Goal: Information Seeking & Learning: Learn about a topic

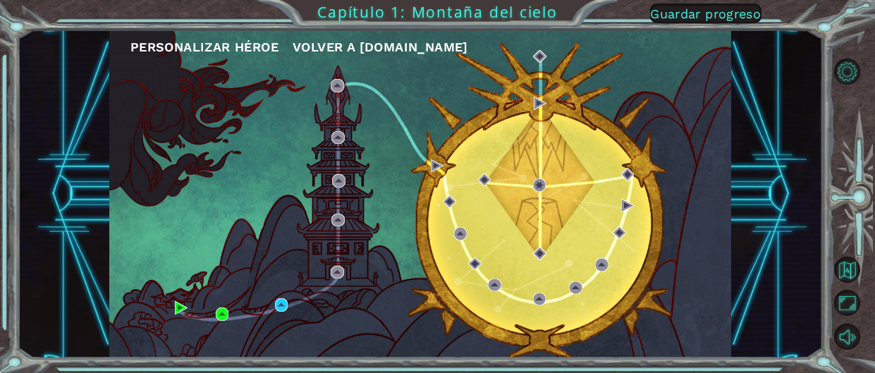
click at [228, 43] on font "Personalizar héroe" at bounding box center [204, 46] width 148 height 15
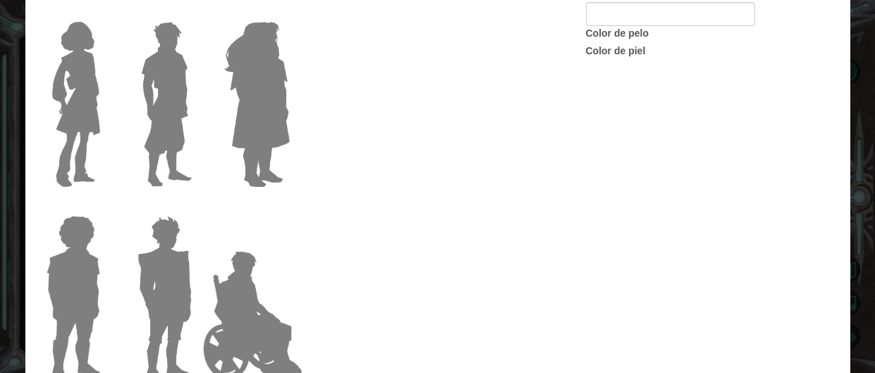
type input "castaño"
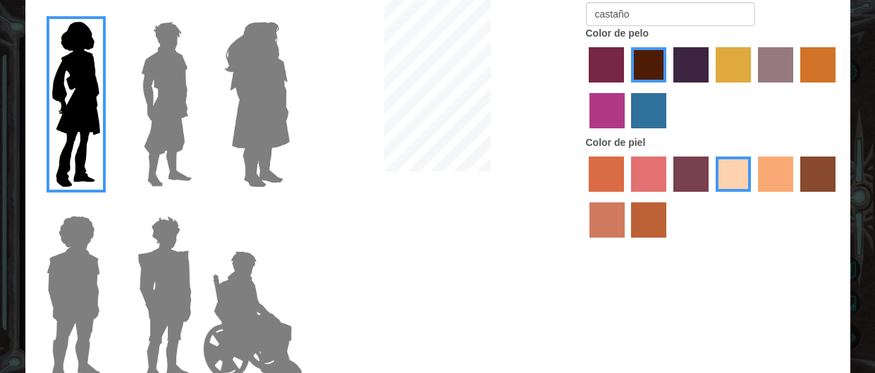
click at [868, 9] on div "Personaliza a tu héroe [PERSON_NAME] Nombre del héroe castaño Color de pelo Col…" at bounding box center [437, 186] width 875 height 373
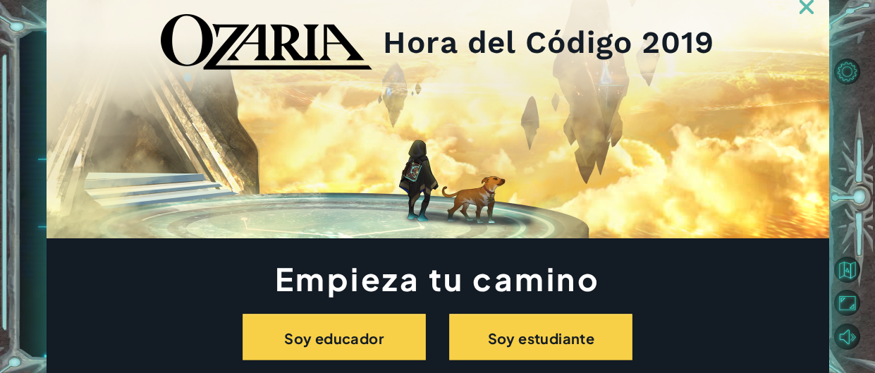
click at [804, 8] on img at bounding box center [806, 7] width 14 height 14
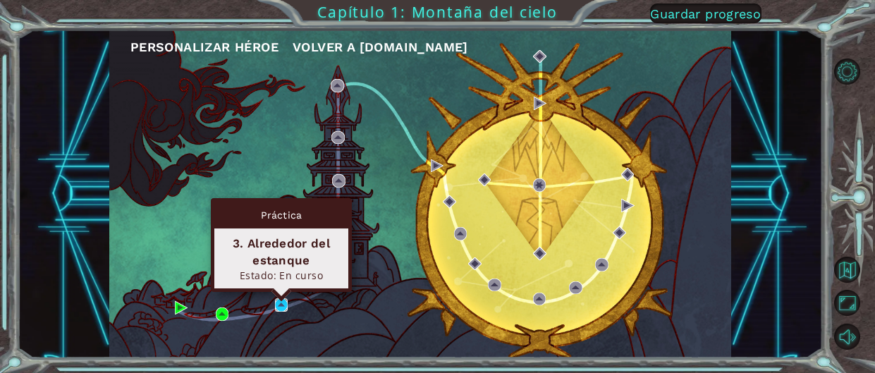
click at [280, 310] on img at bounding box center [281, 304] width 13 height 13
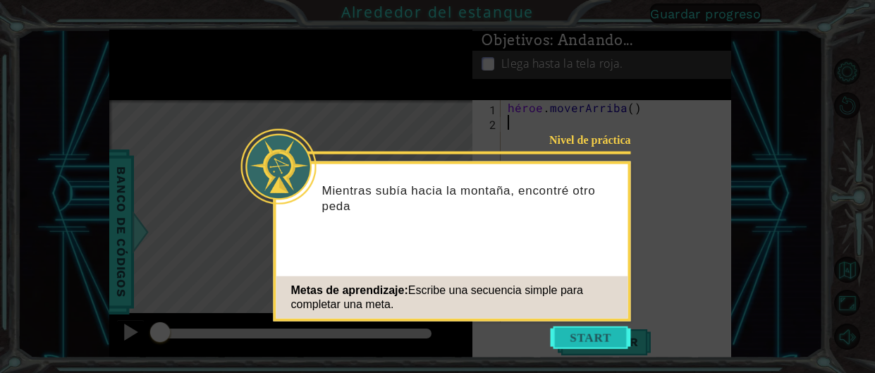
click at [586, 330] on button "Comenzar" at bounding box center [591, 337] width 80 height 23
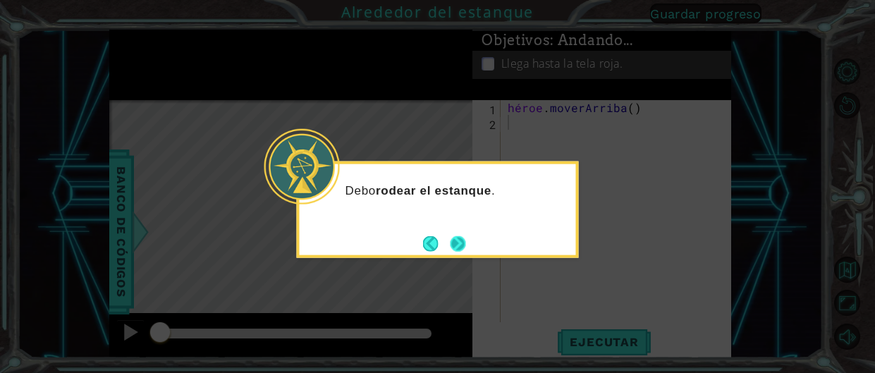
click at [451, 235] on button "Próximo" at bounding box center [458, 243] width 16 height 16
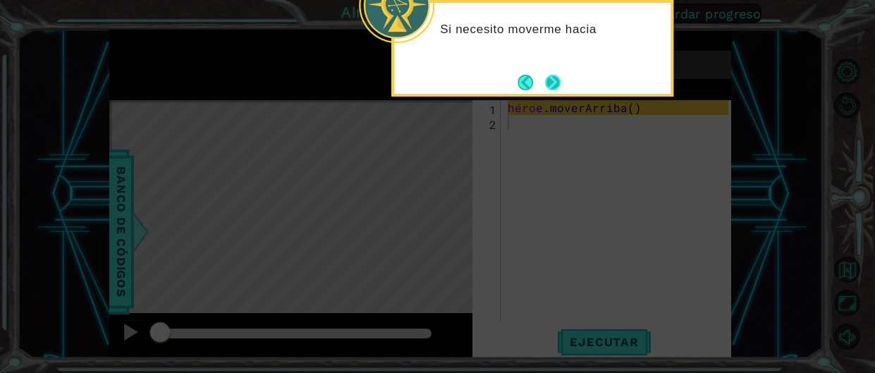
click at [548, 75] on button "Próximo" at bounding box center [553, 83] width 16 height 16
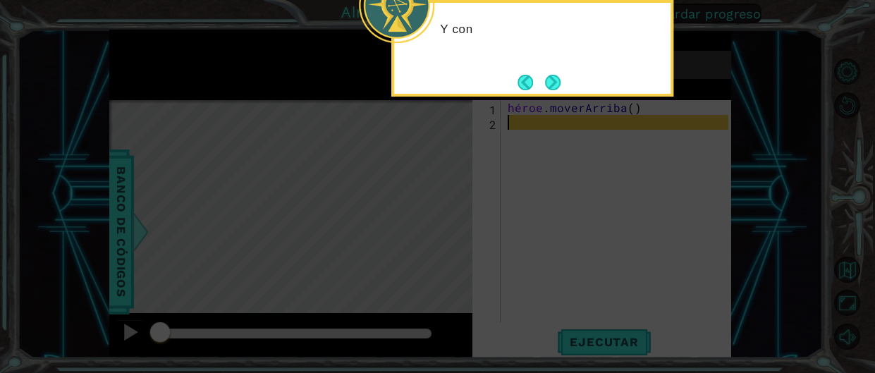
click at [548, 75] on button "Próximo" at bounding box center [553, 83] width 16 height 16
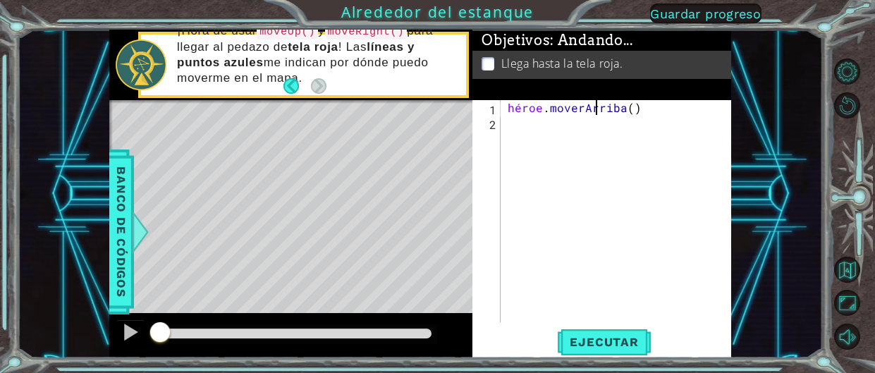
click at [659, 104] on div "héroe . moverArriba ( )" at bounding box center [620, 226] width 230 height 252
type textarea "hero.moveUp()"
click at [651, 109] on div "héroe . moverArriba ( )" at bounding box center [620, 226] width 230 height 252
click at [503, 135] on div "hero.moveUp() 1 2 héroe . moverArriba ( ) הההההההההההההההההההההההההההההההה הההה…" at bounding box center [600, 211] width 256 height 222
click at [506, 130] on div "héroe . moverArriba ( )" at bounding box center [620, 226] width 230 height 252
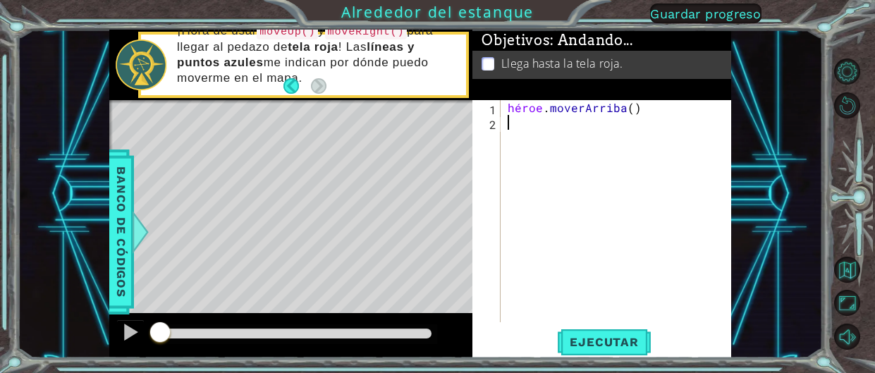
type textarea "h"
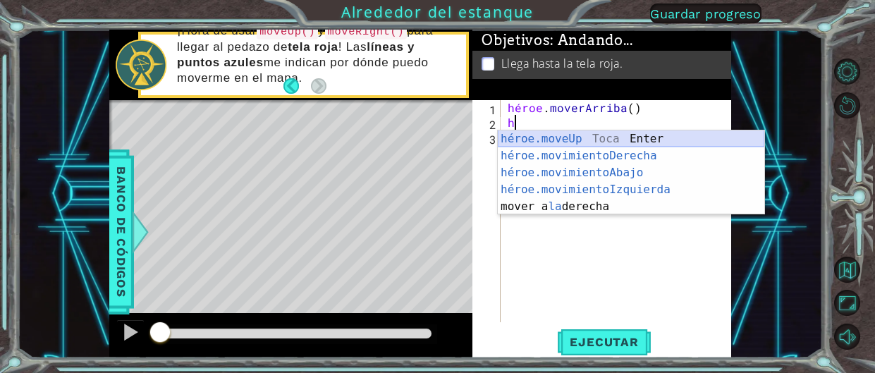
click at [573, 133] on div "héroe.moveUp Toca Enter héroe.movimientoDerecha ​ Toca Enter héroe.movimientoAb…" at bounding box center [631, 189] width 266 height 118
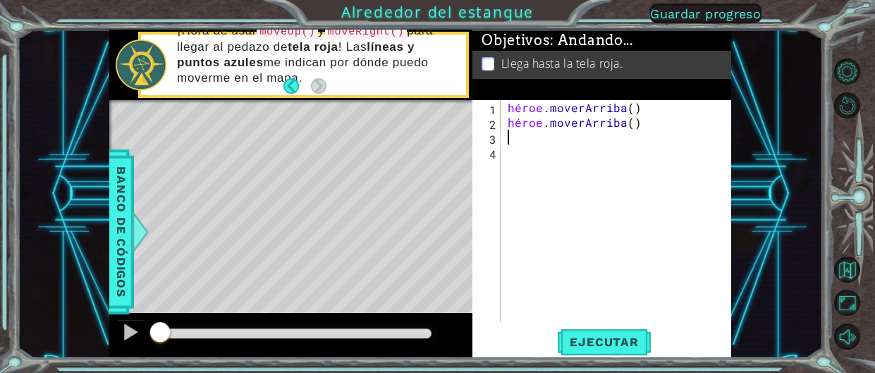
type textarea "h"
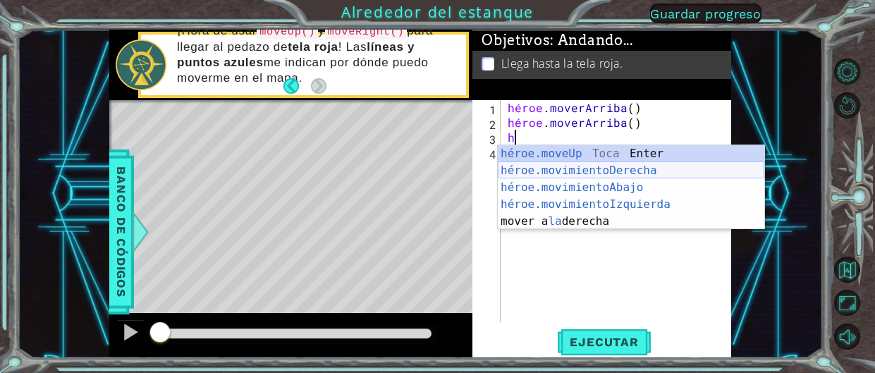
click at [587, 170] on div "héroe.moveUp Toca Enter héroe.movimientoDerecha ​ Toca Enter héroe.movimientoAb…" at bounding box center [631, 204] width 266 height 118
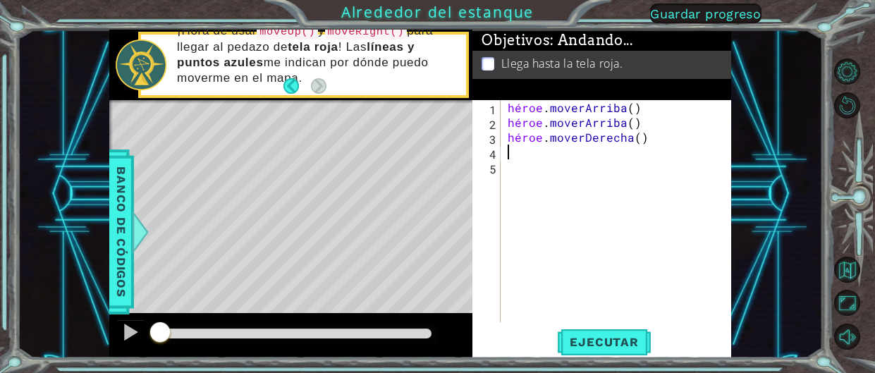
type textarea "h"
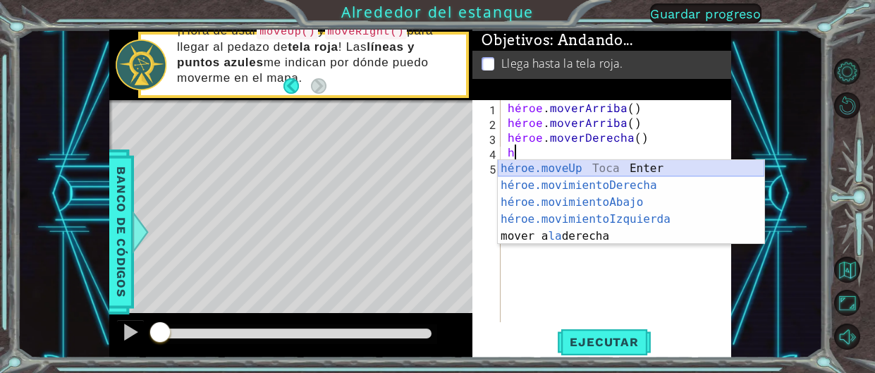
drag, startPoint x: 557, startPoint y: 162, endPoint x: 630, endPoint y: 307, distance: 162.7
click at [558, 162] on div "héroe.moveUp Toca Enter héroe.movimientoDerecha ​ Toca Enter héroe.movimientoAb…" at bounding box center [631, 219] width 266 height 118
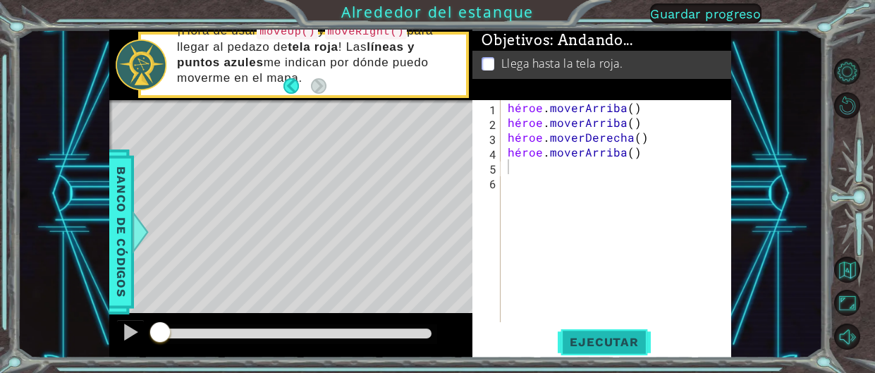
click at [622, 348] on font "Ejecutar" at bounding box center [604, 342] width 68 height 14
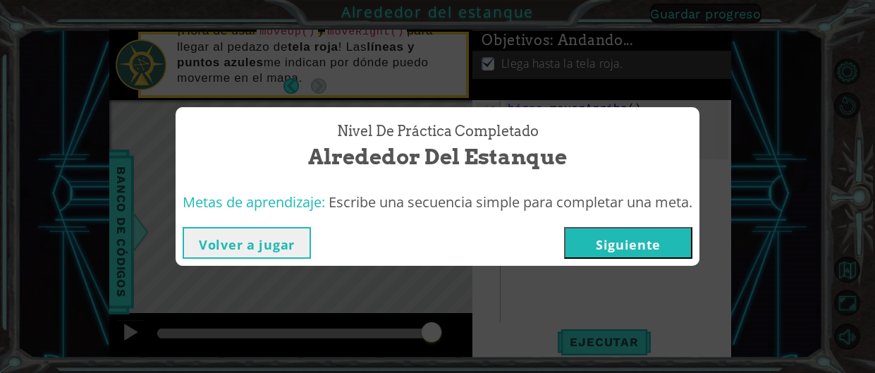
click at [579, 227] on button "Siguiente" at bounding box center [628, 243] width 128 height 32
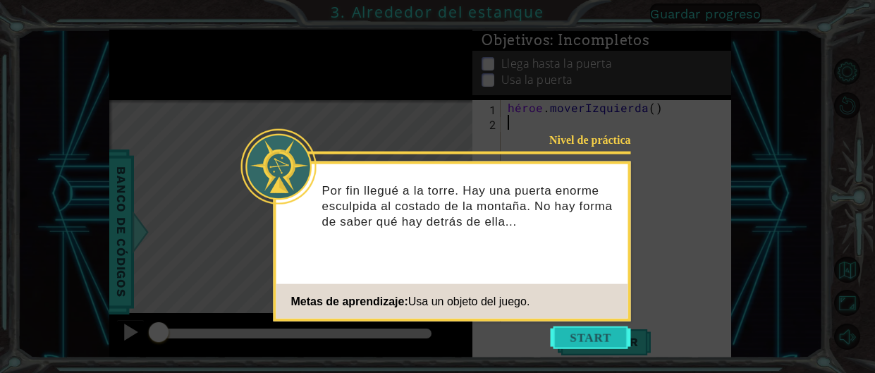
click at [577, 346] on button "Comenzar" at bounding box center [591, 337] width 80 height 23
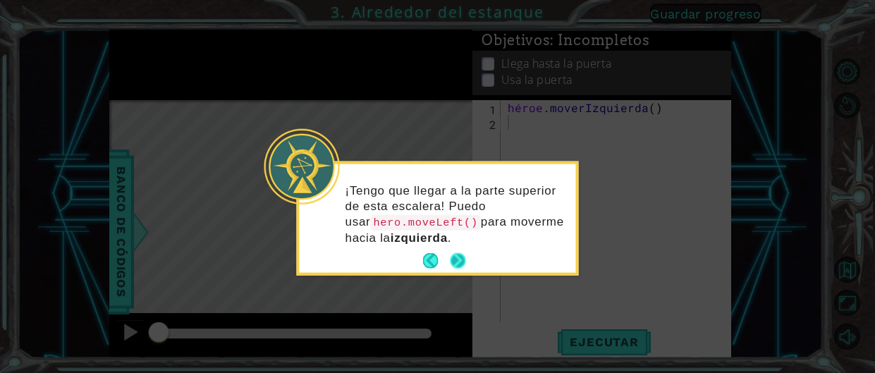
click at [458, 259] on button "Próximo" at bounding box center [458, 261] width 16 height 16
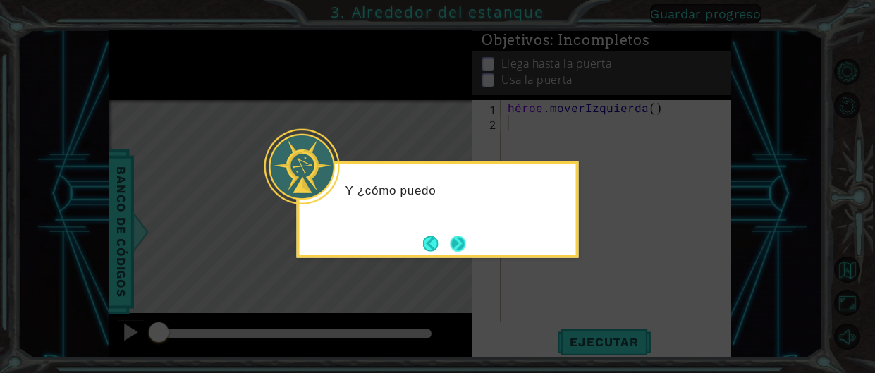
click at [462, 244] on button "Próximo" at bounding box center [458, 243] width 16 height 16
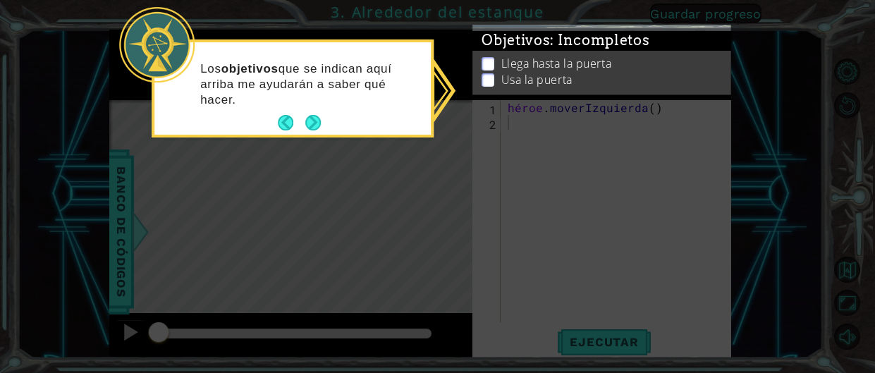
click at [325, 123] on div "Los objetivos que se indican aquí arriba me ayudarán a saber qué hacer." at bounding box center [292, 90] width 276 height 87
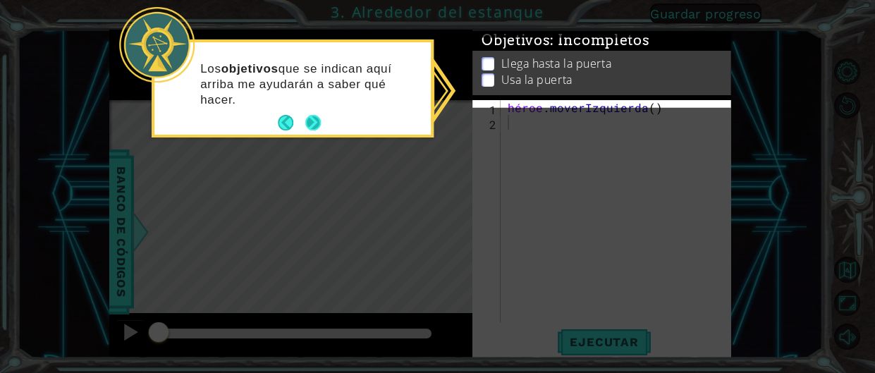
click at [315, 128] on button "Próximo" at bounding box center [313, 123] width 16 height 16
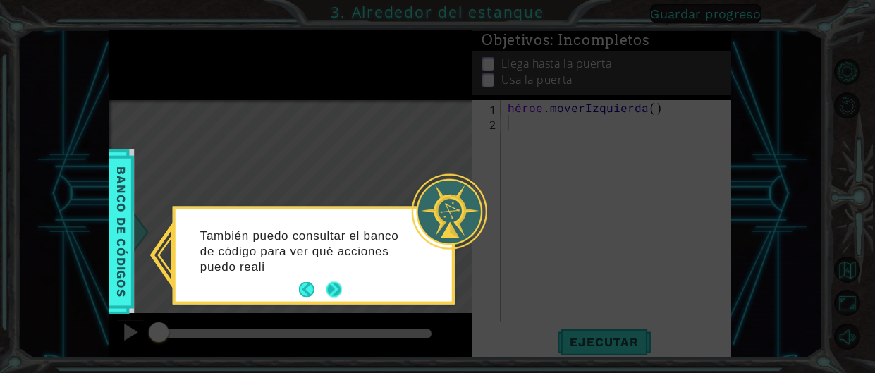
click at [336, 287] on button "Próximo" at bounding box center [334, 290] width 16 height 16
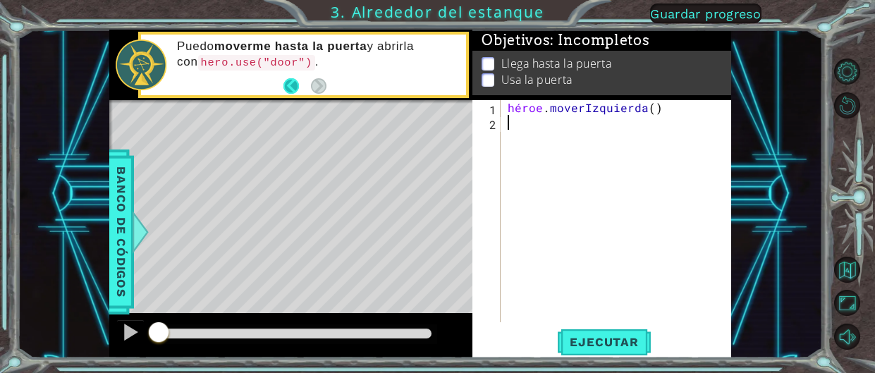
click at [293, 85] on button "Atrás" at bounding box center [296, 86] width 27 height 16
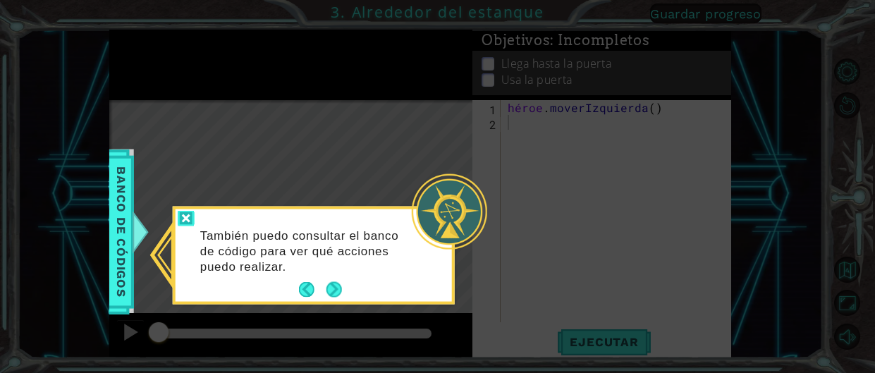
click at [189, 219] on div at bounding box center [186, 219] width 17 height 16
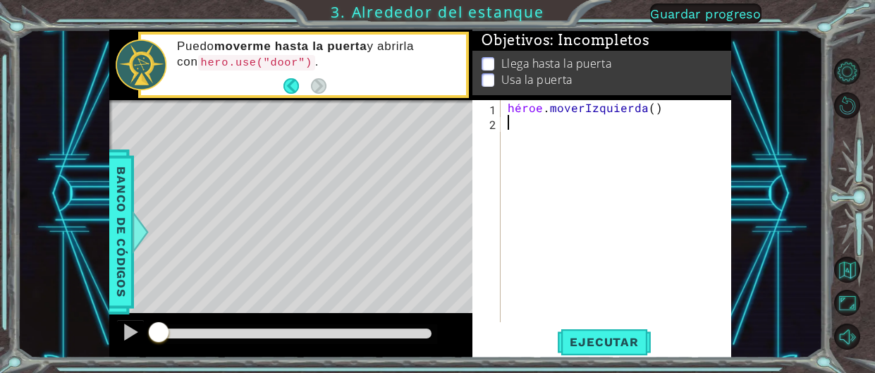
type textarea "h"
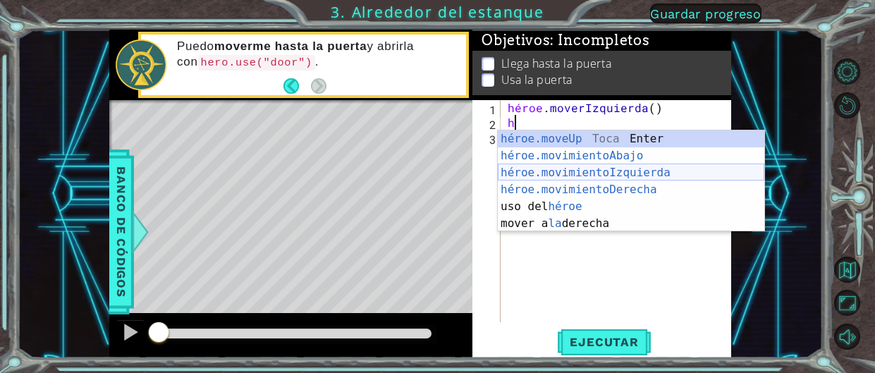
click at [636, 172] on div "héroe.moveUp Toca Enter héroe.movimientoAbajo ​ Toca Enter héroe.movimientoIzqu…" at bounding box center [631, 197] width 266 height 135
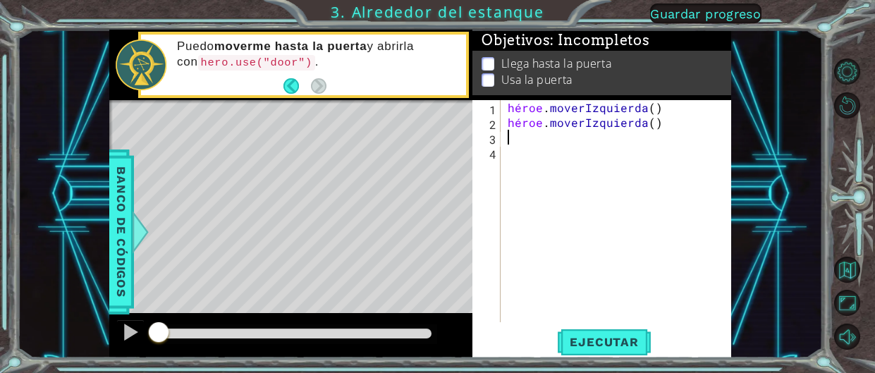
click at [678, 119] on div "héroe . moverIzquierda ( ) héroe . moverIzquierda ( )" at bounding box center [620, 226] width 230 height 252
type textarea "hero.moveLeft()"
click at [525, 159] on div "héroe . moverIzquierda ( ) héroe . moverIzquierda ( )" at bounding box center [620, 226] width 230 height 252
click at [521, 113] on div "héroe . moverIzquierda ( ) héroe . moverIzquierda ( )" at bounding box center [620, 226] width 230 height 252
type textarea "hero.moveLeft()"
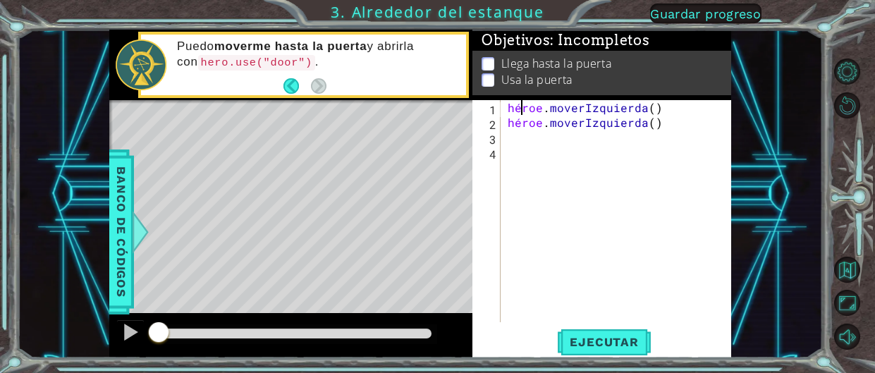
click at [508, 152] on div "héroe . moverIzquierda ( ) héroe . moverIzquierda ( )" at bounding box center [620, 226] width 230 height 252
click at [511, 142] on div "héroe . moverIzquierda ( ) héroe . moverIzquierda ( )" at bounding box center [620, 226] width 230 height 252
type textarea "h"
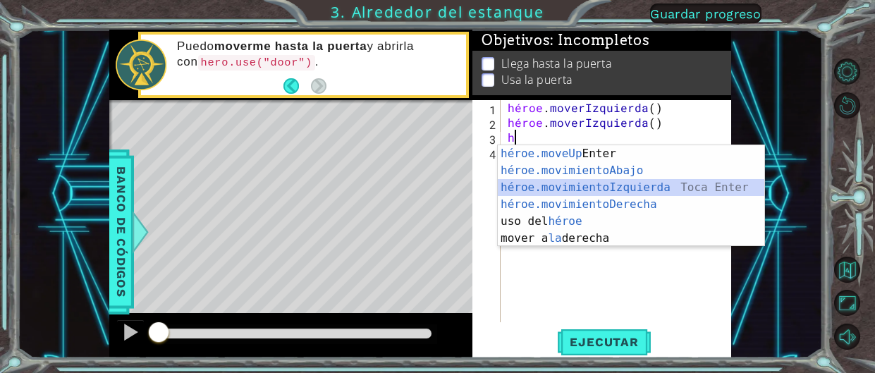
click at [605, 184] on div "héroe.moveUp Toca Enter héroe.movimientoAbajo ​ Toca Enter héroe.movimientoIzqu…" at bounding box center [631, 212] width 266 height 135
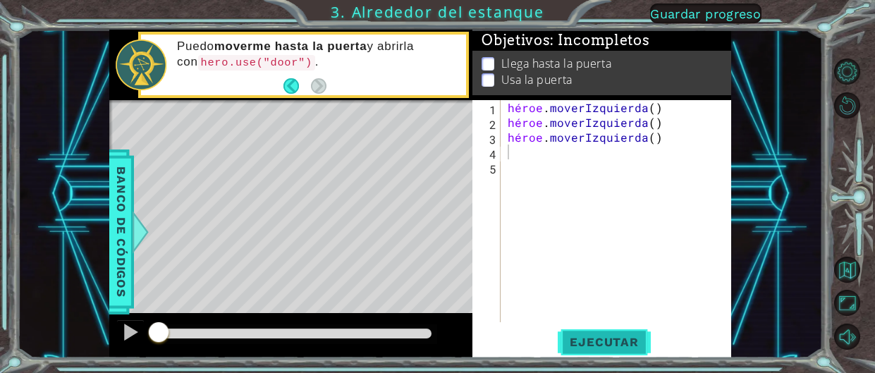
click at [598, 346] on font "Ejecutar" at bounding box center [604, 342] width 68 height 14
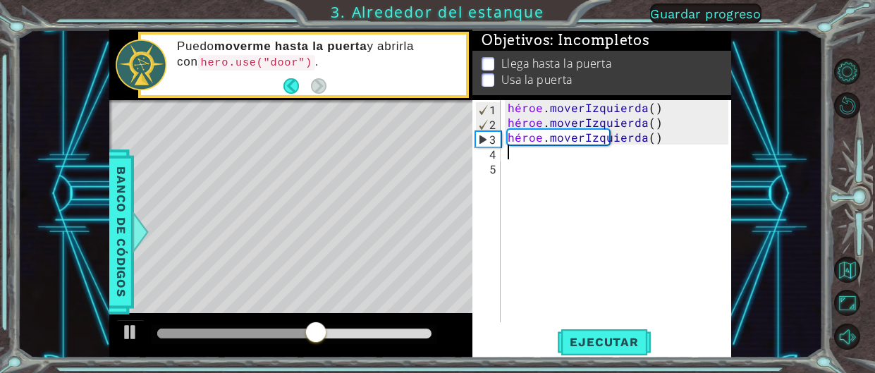
type textarea "h"
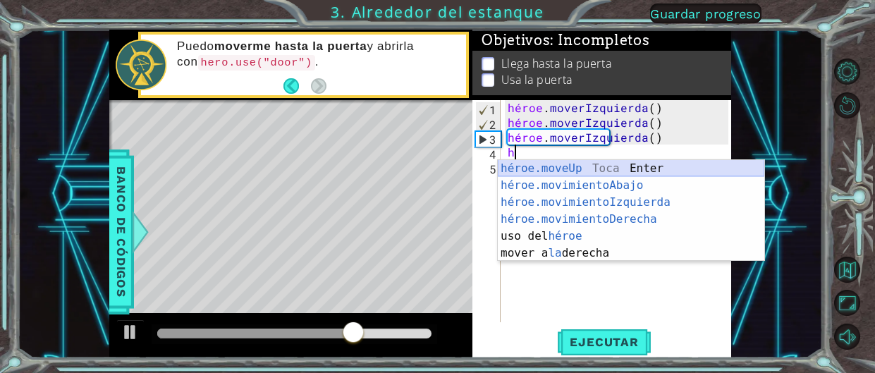
click at [575, 167] on div "héroe.moveUp Toca Enter héroe.movimientoAbajo ​ Toca Enter héroe.movimientoIzqu…" at bounding box center [631, 227] width 266 height 135
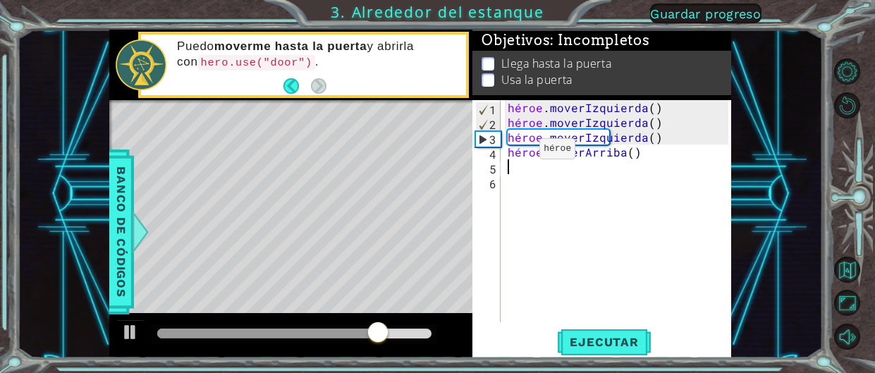
type textarea "h"
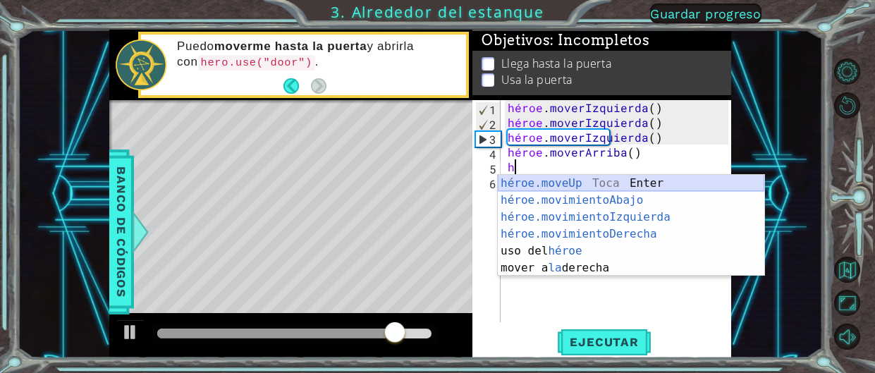
click at [543, 178] on div "héroe.moveUp Toca Enter héroe.movimientoAbajo ​ Toca Enter héroe.movimientoIzqu…" at bounding box center [631, 242] width 266 height 135
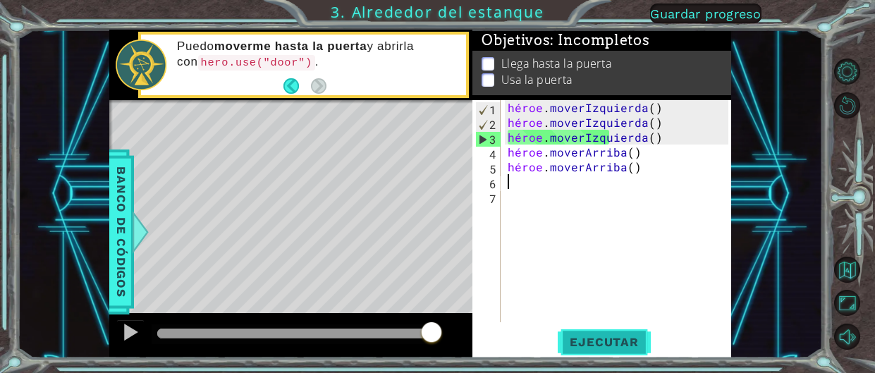
click at [586, 346] on font "Ejecutar" at bounding box center [604, 342] width 68 height 14
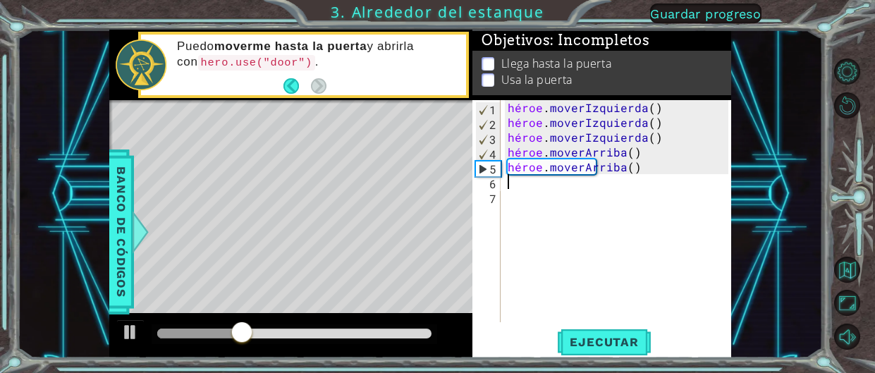
click at [544, 190] on div "héroe . moverIzquierda ( ) héroe . moverIzquierda ( ) héroe . moverIzquierda ( …" at bounding box center [620, 226] width 230 height 252
type textarea "h"
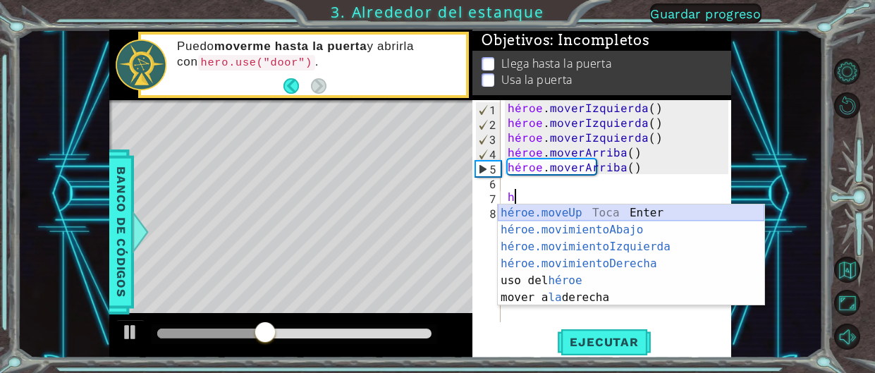
click at [579, 211] on div "héroe.moveUp Toca Enter héroe.movimientoAbajo ​ Toca Enter héroe.movimientoIzqu…" at bounding box center [631, 271] width 266 height 135
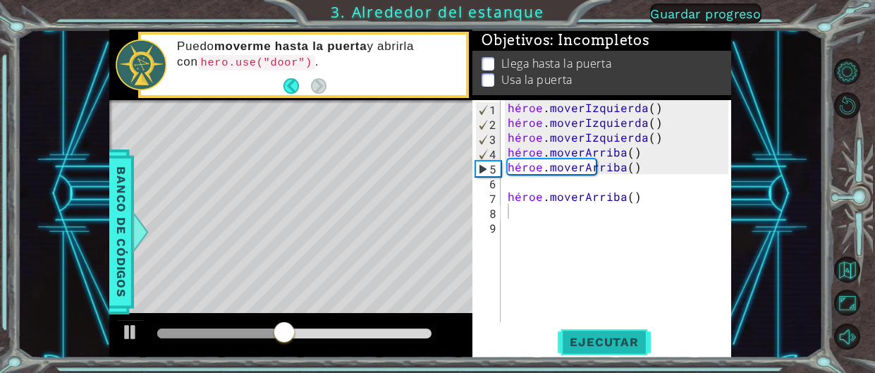
click at [597, 331] on button "Ejecutar" at bounding box center [603, 342] width 97 height 26
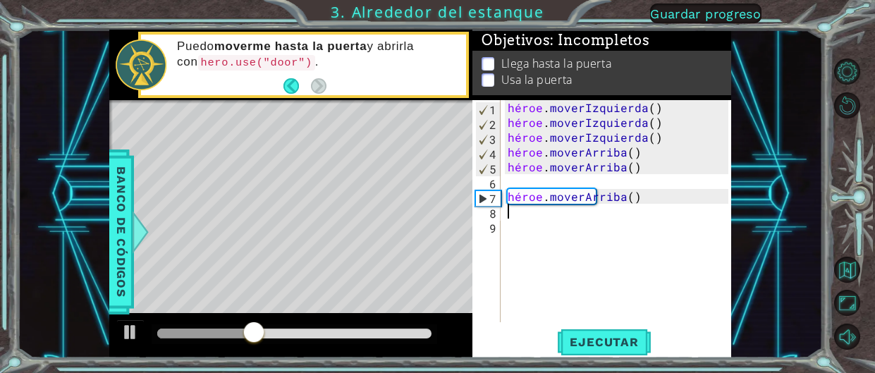
click at [534, 180] on div "héroe . moverIzquierda ( ) héroe . moverIzquierda ( ) héroe . moverIzquierda ( …" at bounding box center [620, 226] width 230 height 252
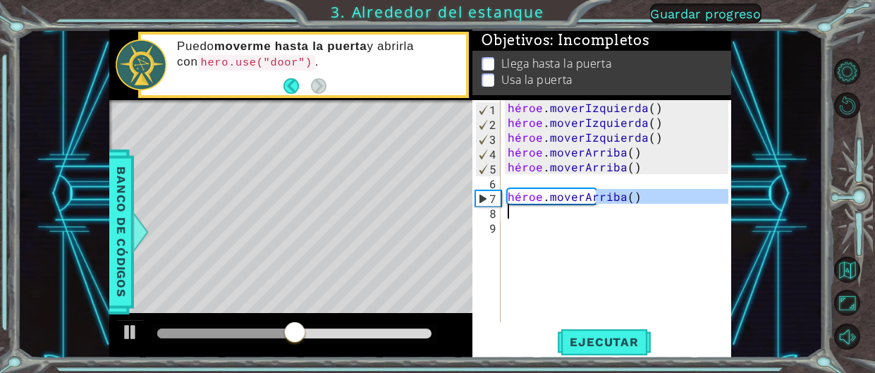
drag, startPoint x: 660, startPoint y: 197, endPoint x: 536, endPoint y: 205, distance: 124.3
click at [536, 205] on div "héroe . moverIzquierda ( ) héroe . moverIzquierda ( ) héroe . moverIzquierda ( …" at bounding box center [620, 226] width 230 height 252
type textarea "hero.moveUp()"
paste textarea "Área de código"
click at [508, 179] on div "héroe . moverIzquierda ( ) héroe . moverIzquierda ( ) héroe . moverIzquierda ( …" at bounding box center [620, 226] width 230 height 252
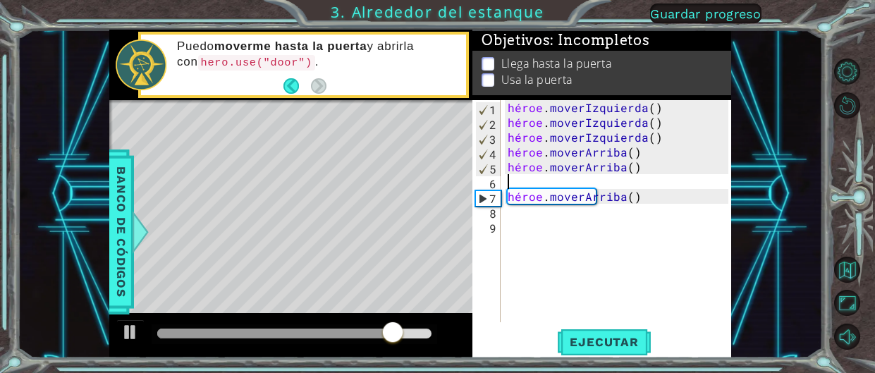
paste textarea "hero.moveUp()"
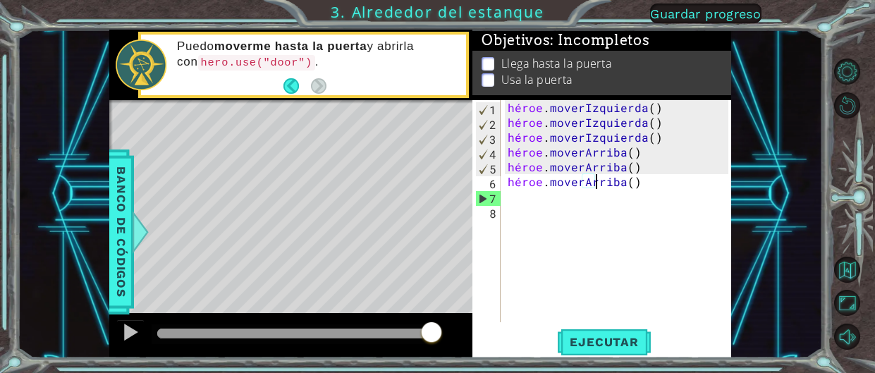
click at [676, 179] on div "héroe . moverIzquierda ( ) héroe . moverIzquierda ( ) héroe . moverIzquierda ( …" at bounding box center [620, 226] width 230 height 252
click at [666, 186] on div "héroe . moverIzquierda ( ) héroe . moverIzquierda ( ) héroe . moverIzquierda ( …" at bounding box center [620, 226] width 230 height 252
click at [666, 180] on div "héroe . moverIzquierda ( ) héroe . moverIzquierda ( ) héroe . moverIzquierda ( …" at bounding box center [620, 226] width 230 height 252
click at [630, 188] on div "héroe . moverIzquierda ( ) héroe . moverIzquierda ( ) héroe . moverIzquierda ( …" at bounding box center [620, 226] width 230 height 252
drag, startPoint x: 559, startPoint y: 185, endPoint x: 476, endPoint y: 192, distance: 83.4
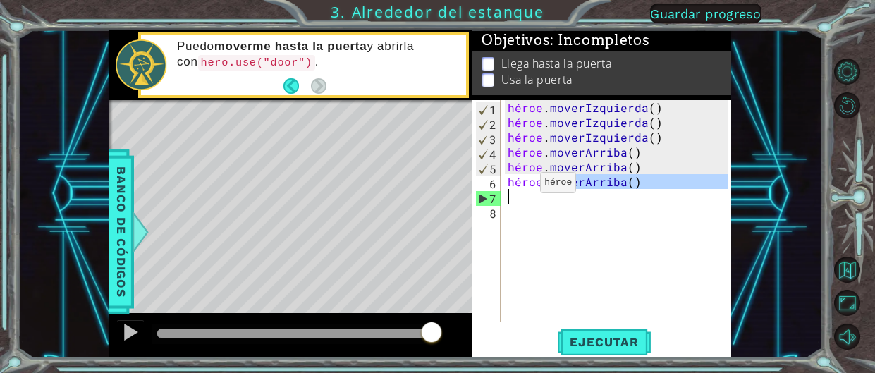
click at [476, 192] on div "hero.moveUp() 1 2 3 4 5 6 7 8 héroe . moverIzquierda ( ) héroe . moverIzquierda…" at bounding box center [600, 211] width 256 height 222
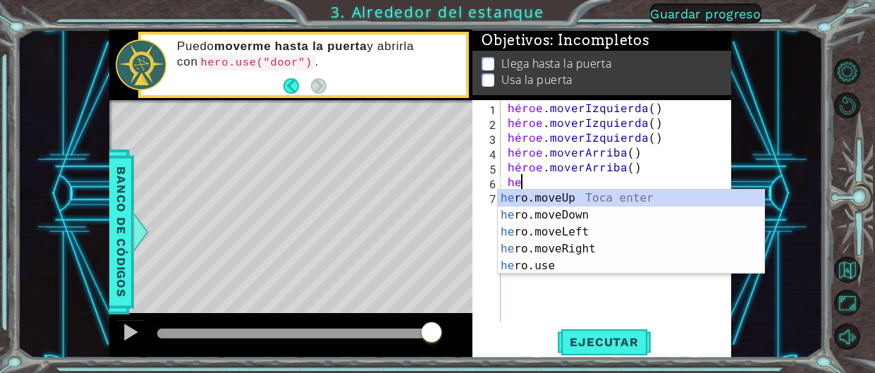
type textarea "h"
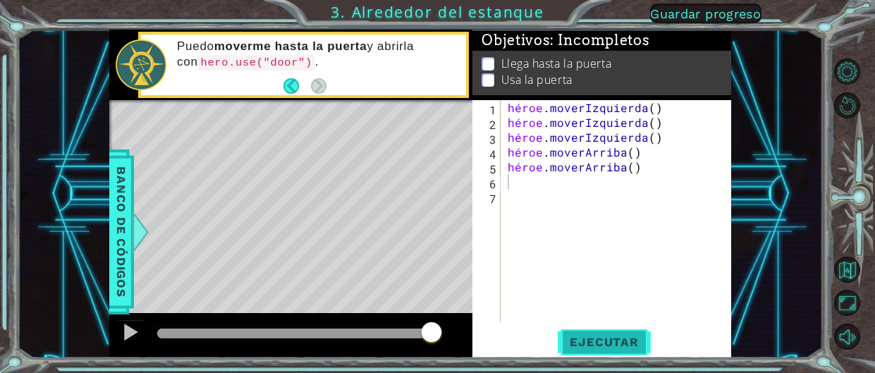
click at [603, 352] on button "Ejecutar" at bounding box center [603, 342] width 97 height 26
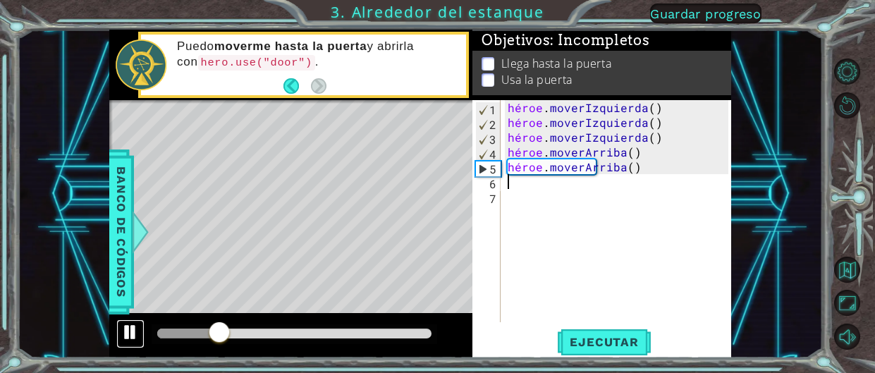
click at [125, 323] on div at bounding box center [130, 332] width 18 height 18
type textarea "h"
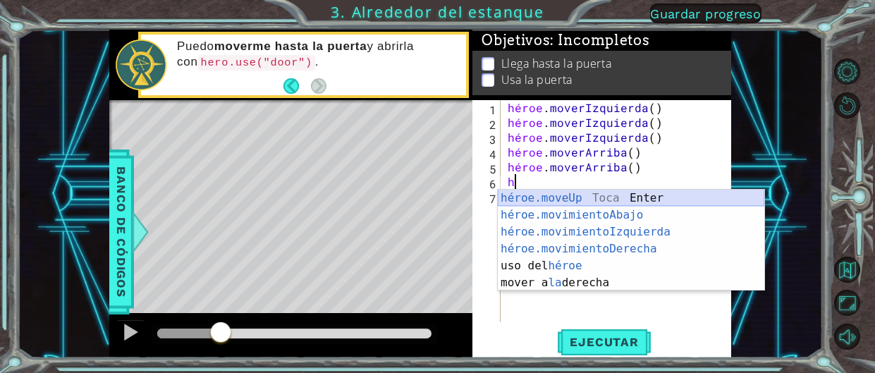
click at [559, 199] on div "héroe.moveUp Toca Enter héroe.movimientoAbajo ​ Toca Enter héroe.movimientoIzqu…" at bounding box center [631, 257] width 266 height 135
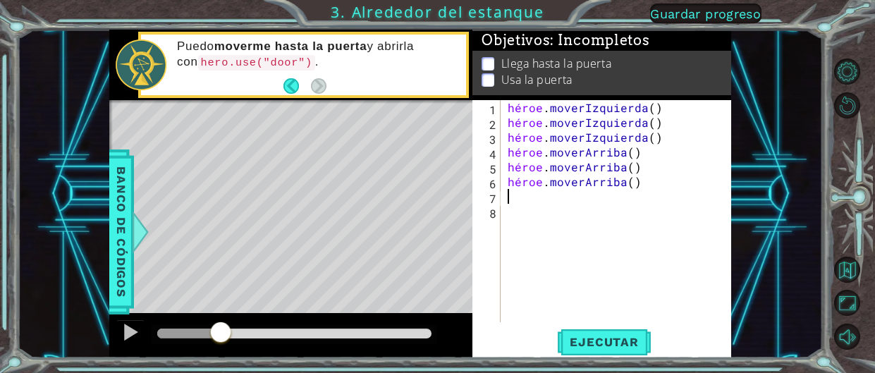
type textarea "h"
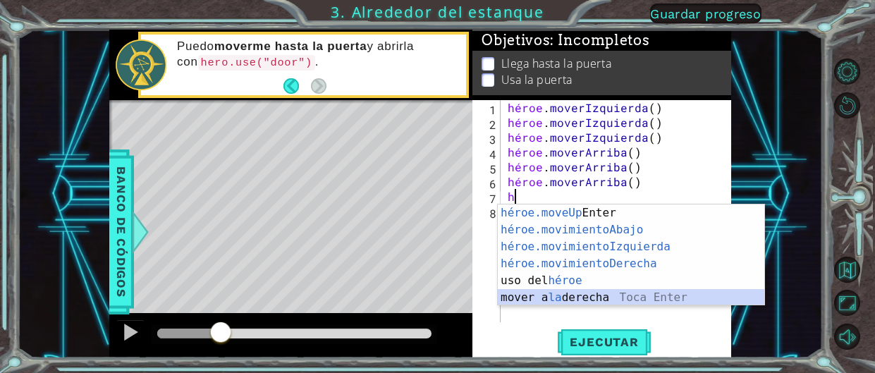
click at [576, 296] on div "héroe.moveUp Toca Enter héroe.movimientoAbajo ​ Toca Enter héroe.movimientoIzqu…" at bounding box center [631, 271] width 266 height 135
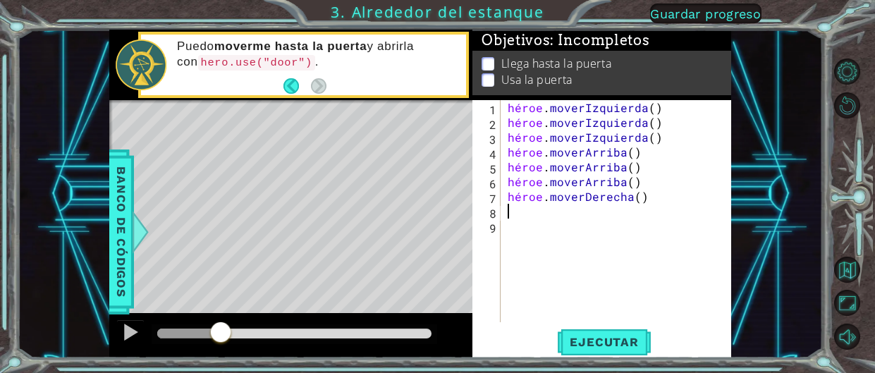
type textarea "h"
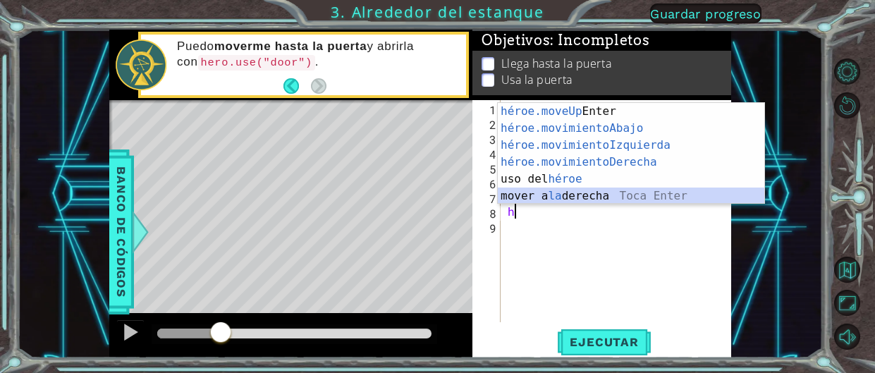
click at [592, 197] on div "héroe.moveUp Toca Enter héroe.movimientoAbajo ​ Toca Enter héroe.movimientoIzqu…" at bounding box center [631, 170] width 266 height 135
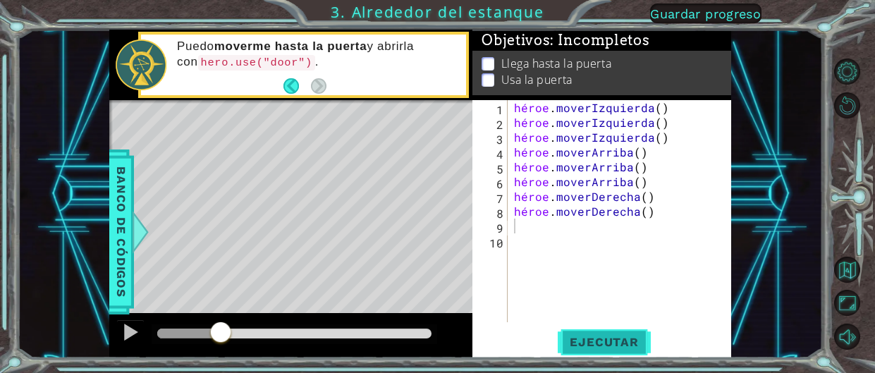
click at [598, 338] on font "Ejecutar" at bounding box center [604, 342] width 68 height 14
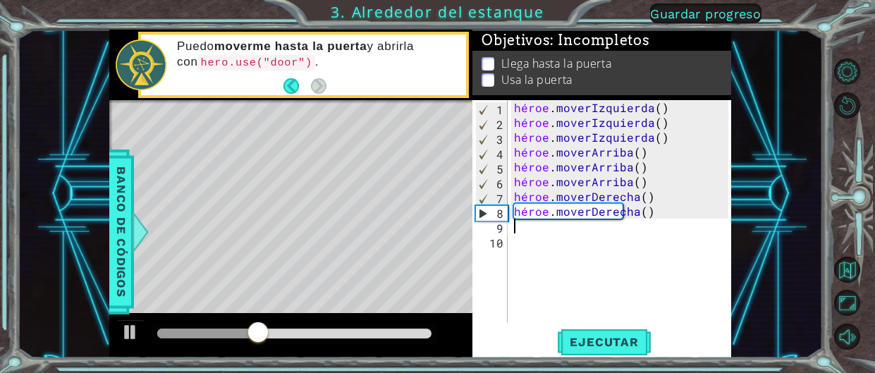
type textarea "h"
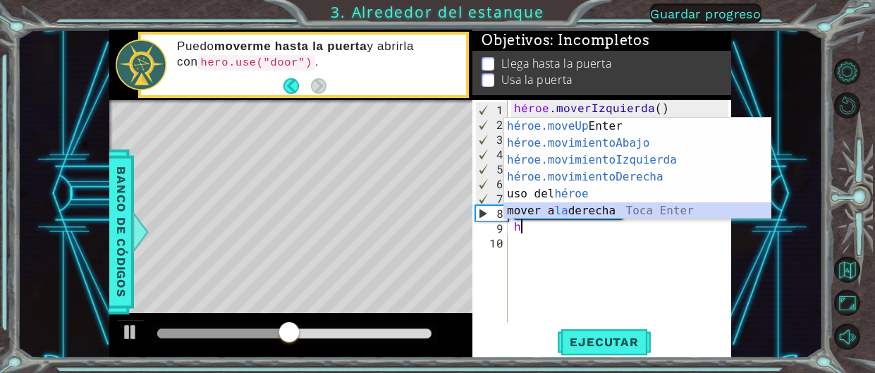
click at [584, 204] on div "héroe.moveUp Toca Enter héroe.movimientoAbajo ​ Toca Enter héroe.movimientoIzqu…" at bounding box center [637, 185] width 266 height 135
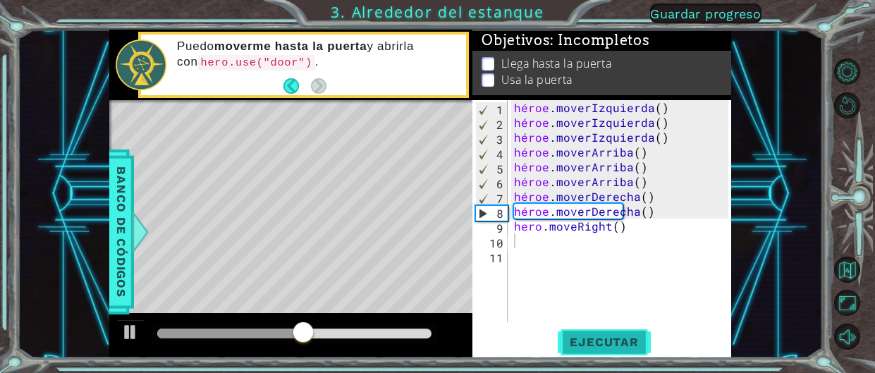
click at [583, 330] on button "Ejecutar" at bounding box center [603, 342] width 97 height 26
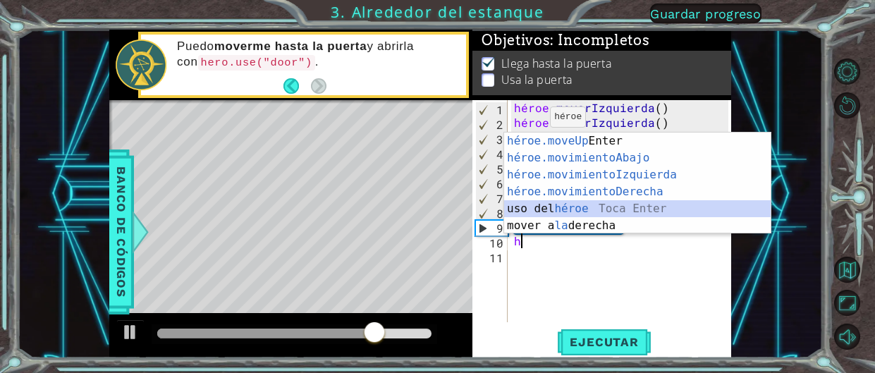
click at [549, 204] on div "héroe.moveUp Toca Enter héroe.movimientoAbajo ​ Toca Enter héroe.movimientoIzqu…" at bounding box center [637, 200] width 266 height 135
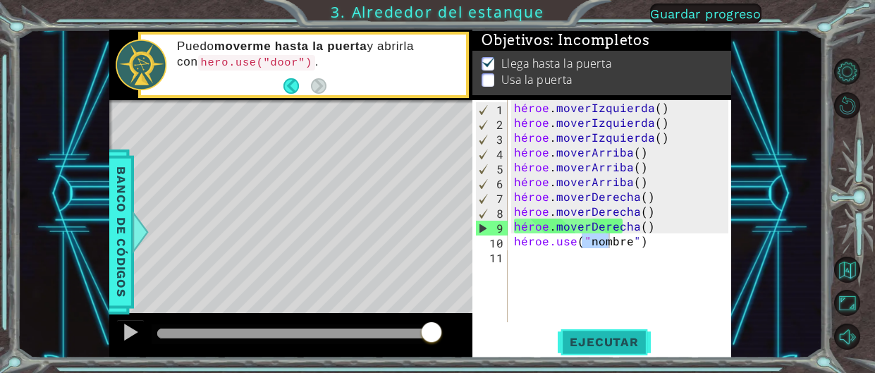
click at [594, 342] on font "Ejecutar" at bounding box center [604, 342] width 68 height 14
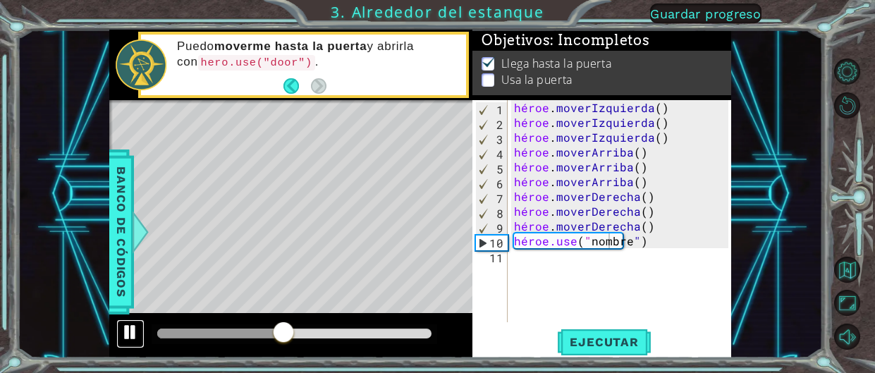
click at [132, 323] on div at bounding box center [130, 332] width 18 height 18
drag, startPoint x: 278, startPoint y: 336, endPoint x: 257, endPoint y: 336, distance: 21.1
click at [257, 336] on div at bounding box center [256, 333] width 25 height 25
click at [677, 244] on div "héroe . moverIzquierda ( ) héroe . moverIzquierda ( ) héroe . moverIzquierda ( …" at bounding box center [623, 226] width 224 height 252
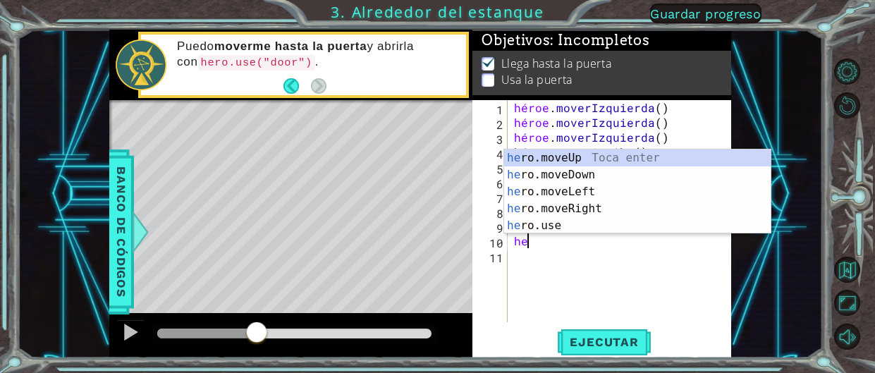
type textarea "h"
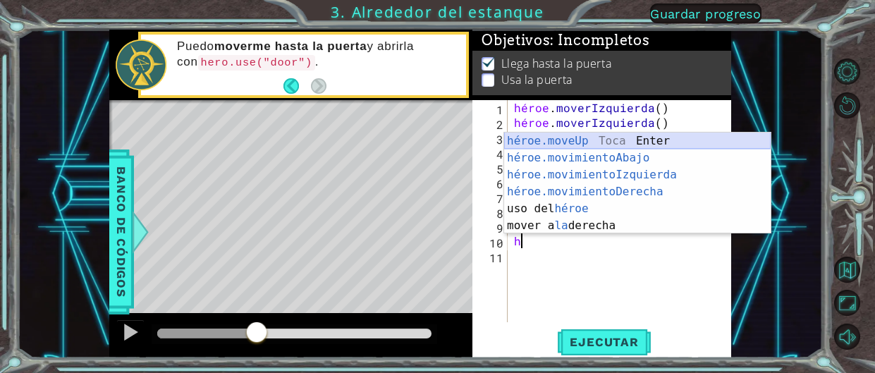
click at [556, 139] on div "héroe.moveUp Toca Enter héroe.movimientoAbajo ​ Toca Enter héroe.movimientoIzqu…" at bounding box center [637, 200] width 266 height 135
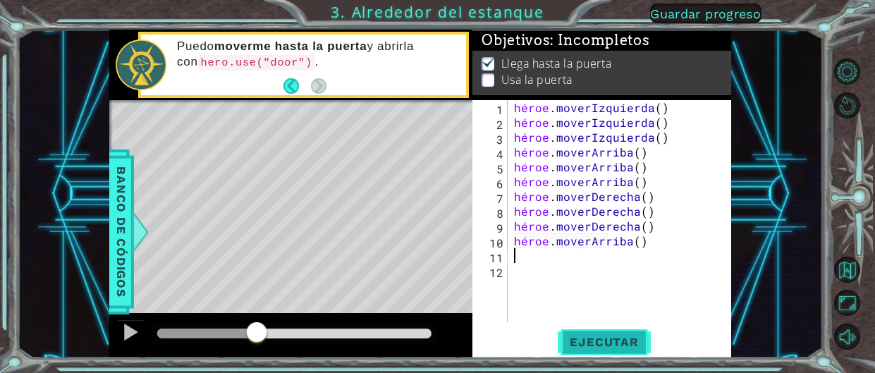
click at [620, 356] on div "1 2 3 4 5 6 7 8 9 10 11 12 héroe . moverIzquierda ( ) héroe . moverIzquierda ( …" at bounding box center [601, 229] width 258 height 258
click at [603, 342] on font "Ejecutar" at bounding box center [604, 342] width 68 height 14
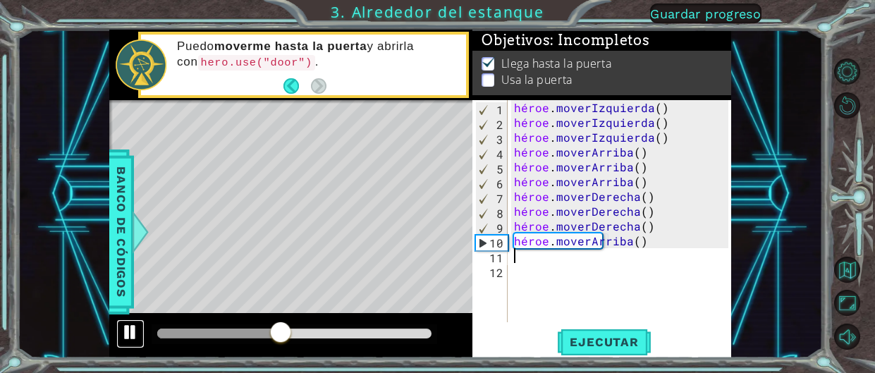
click at [133, 339] on div at bounding box center [130, 332] width 18 height 18
click at [644, 240] on div "héroe . moverIzquierda ( ) héroe . moverIzquierda ( ) héroe . moverIzquierda ( …" at bounding box center [623, 226] width 224 height 252
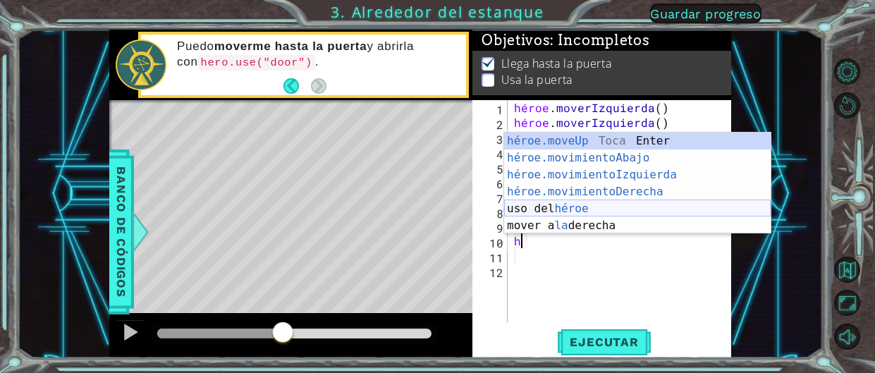
click at [601, 202] on div "héroe.moveUp Toca Enter héroe.movimientoAbajo ​ Toca Enter héroe.movimientoIzqu…" at bounding box center [637, 200] width 266 height 135
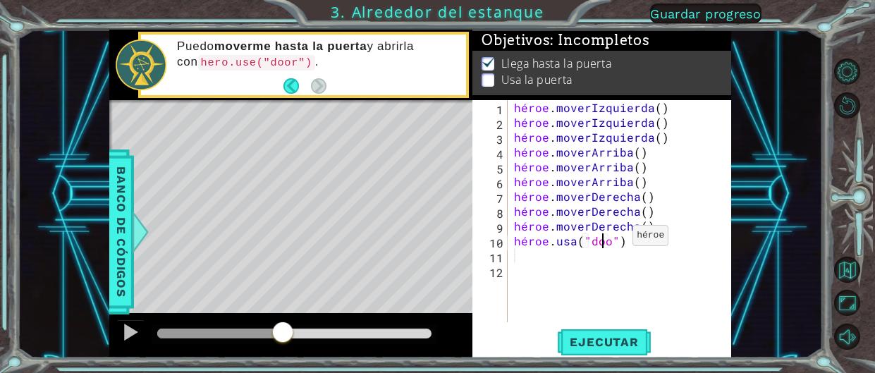
scroll to position [0, 6]
type textarea "hero.use("door")"
click at [617, 332] on button "Ejecutar" at bounding box center [603, 342] width 97 height 26
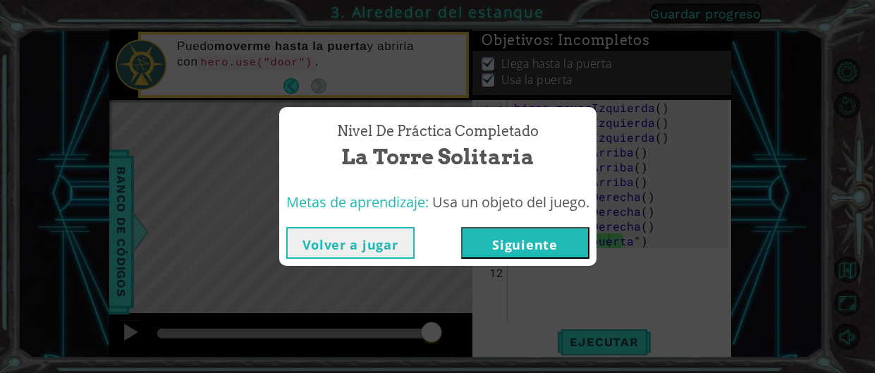
click at [516, 245] on font "Siguiente" at bounding box center [524, 244] width 65 height 17
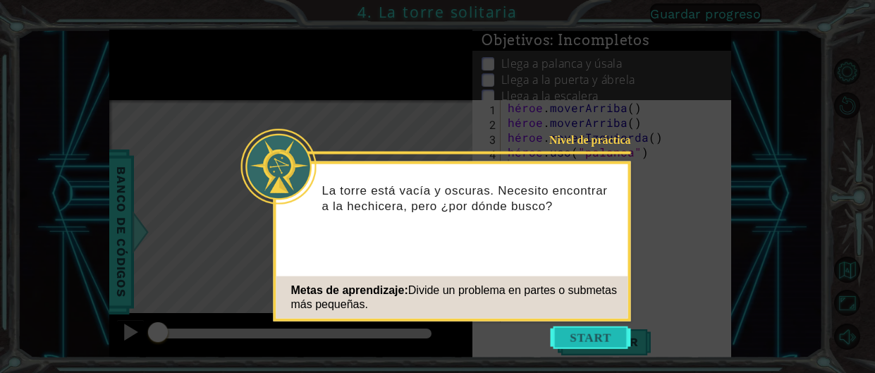
click at [579, 335] on button "Comenzar" at bounding box center [591, 337] width 80 height 23
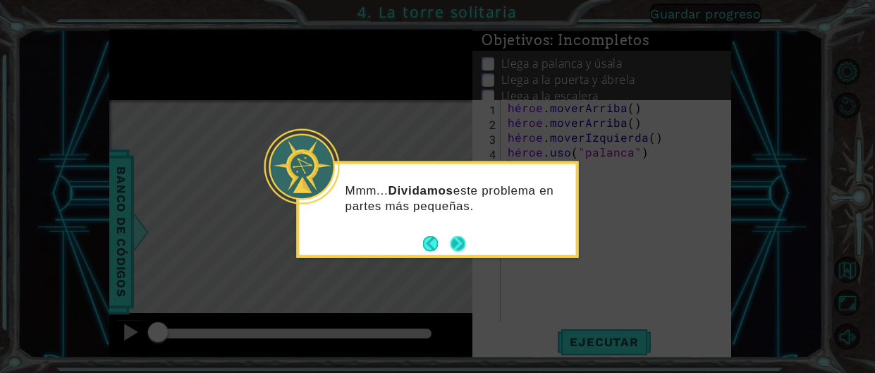
click at [450, 242] on button "Próximo" at bounding box center [458, 243] width 16 height 16
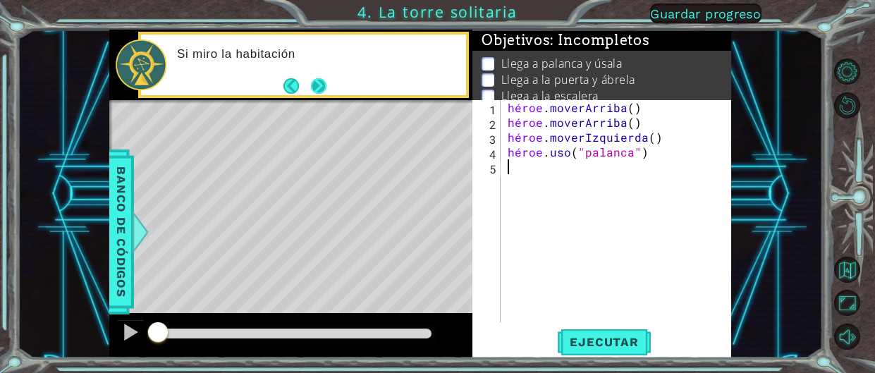
click at [316, 89] on button "Próximo" at bounding box center [319, 86] width 16 height 16
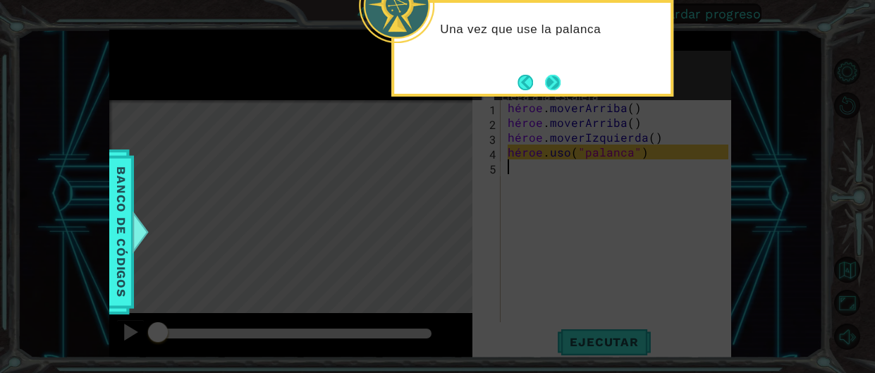
click at [560, 85] on button "Próximo" at bounding box center [553, 83] width 16 height 16
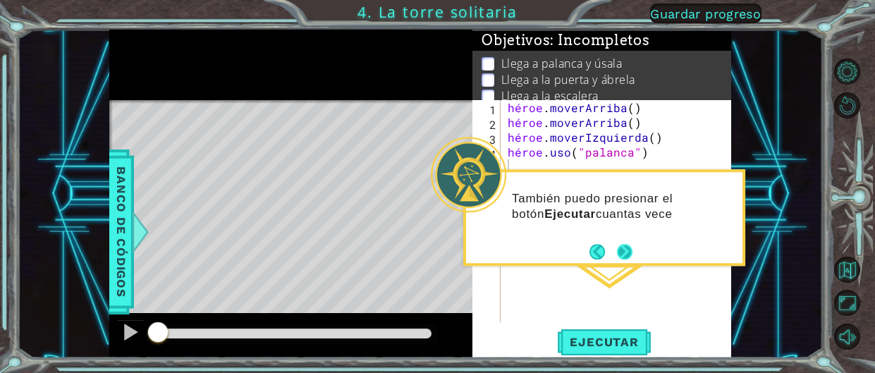
click at [635, 255] on div "También puedo presionar el botón Ejecutar cuantas vece" at bounding box center [604, 217] width 282 height 97
click at [627, 252] on button "Próximo" at bounding box center [625, 252] width 16 height 16
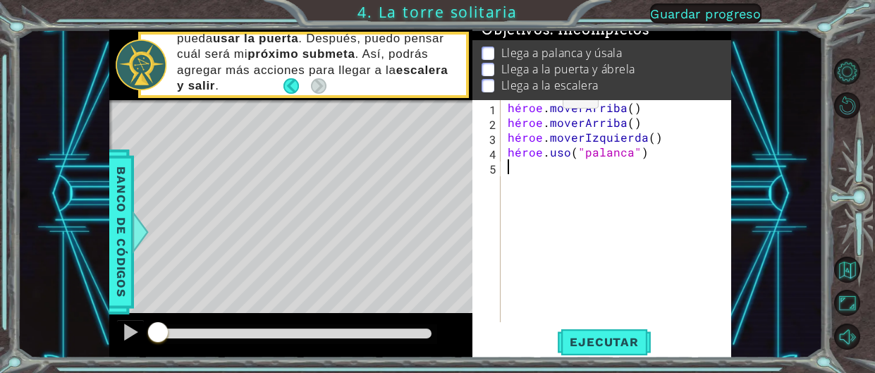
scroll to position [11, 0]
click at [600, 348] on font "Ejecutar" at bounding box center [604, 342] width 68 height 14
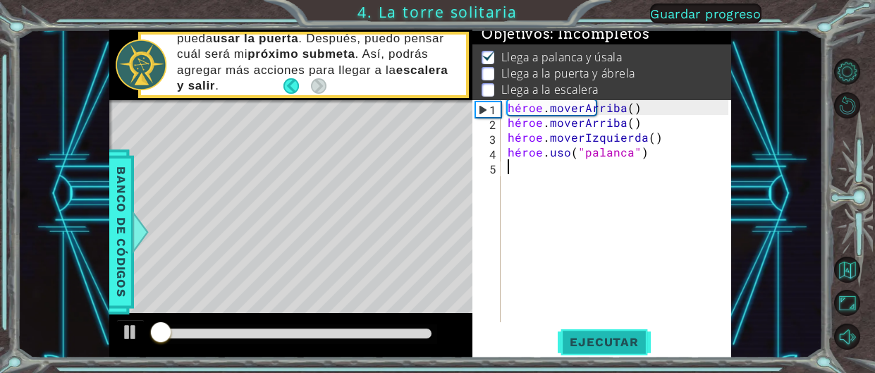
scroll to position [6, 0]
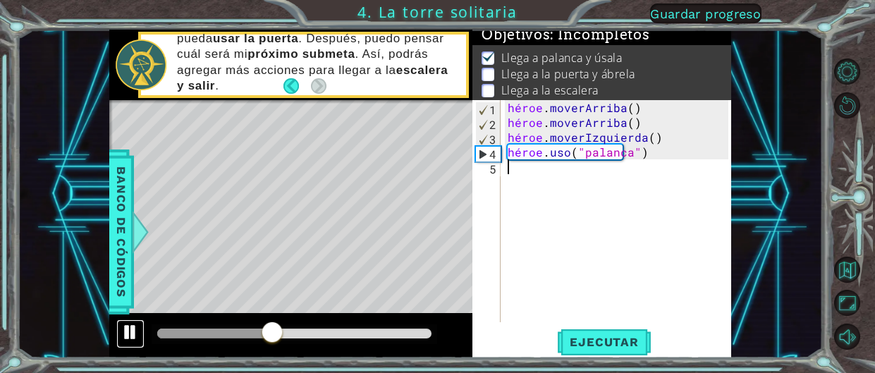
click at [125, 341] on div at bounding box center [130, 332] width 18 height 18
type textarea "h"
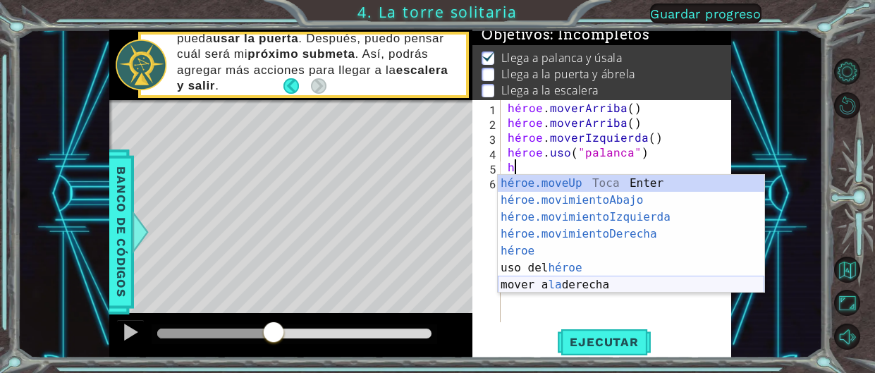
click at [584, 278] on div "héroe.moveUp Toca Enter héroe.movimientoAbajo ​ Toca Enter héroe.movimientoIzqu…" at bounding box center [631, 251] width 266 height 152
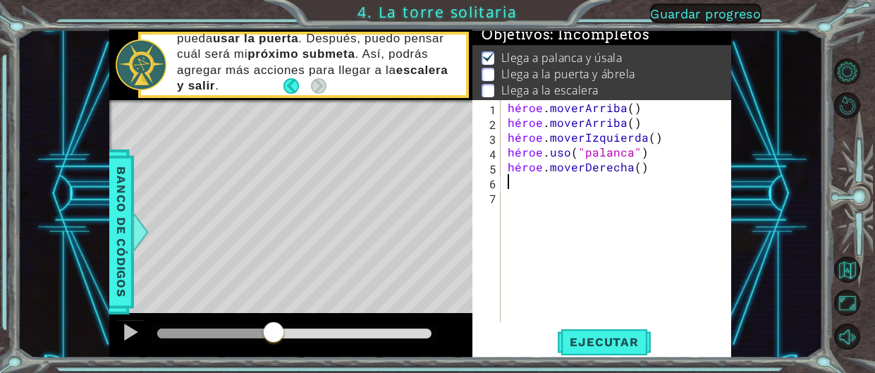
click at [660, 171] on div "héroe . moverArriba ( ) héroe . moverArriba ( ) héroe . moverIzquierda ( ) héro…" at bounding box center [620, 226] width 230 height 252
type textarea "hero.moveRight()"
click at [507, 185] on div "héroe . moverArriba ( ) héroe . moverArriba ( ) héroe . moverIzquierda ( ) héro…" at bounding box center [620, 226] width 230 height 252
type textarea "h"
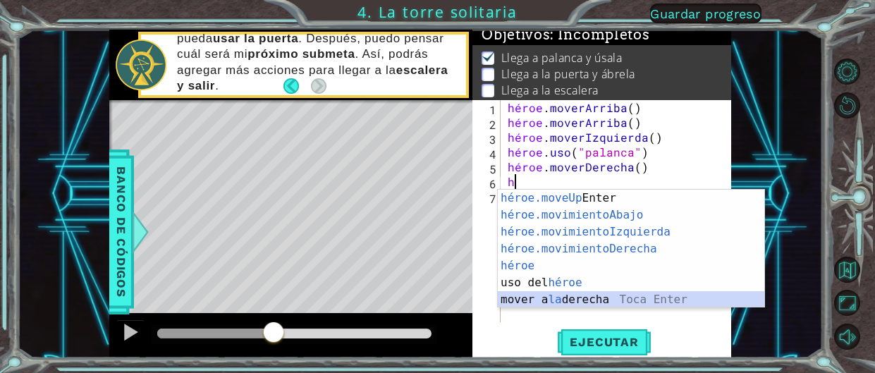
click at [589, 302] on div "héroe.moveUp Toca Enter héroe.movimientoAbajo ​ Toca Enter héroe.movimientoIzqu…" at bounding box center [631, 266] width 266 height 152
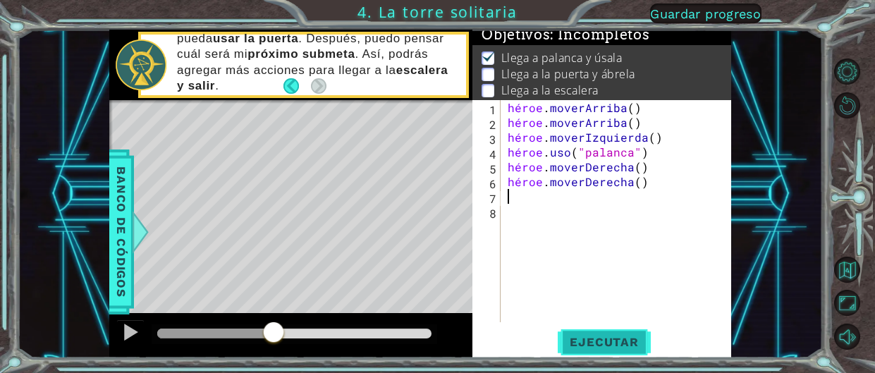
click at [613, 336] on font "Ejecutar" at bounding box center [604, 342] width 68 height 14
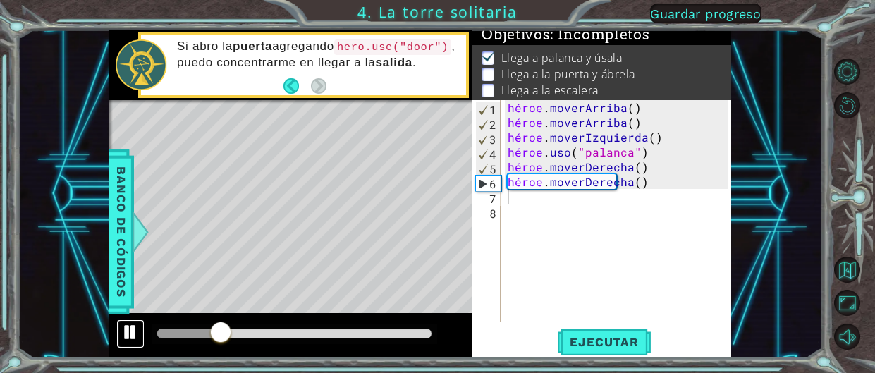
click at [136, 338] on div at bounding box center [130, 332] width 18 height 18
click at [573, 207] on div "héroe . moverArriba ( ) héroe . moverArriba ( ) héroe . moverIzquierda ( ) héro…" at bounding box center [620, 226] width 230 height 252
click at [541, 211] on div "héroe . moverArriba ( ) héroe . moverArriba ( ) héroe . moverIzquierda ( ) héro…" at bounding box center [620, 226] width 230 height 252
click at [531, 202] on div "héroe . moverArriba ( ) héroe . moverArriba ( ) héroe . moverIzquierda ( ) héro…" at bounding box center [620, 226] width 230 height 252
type textarea "h"
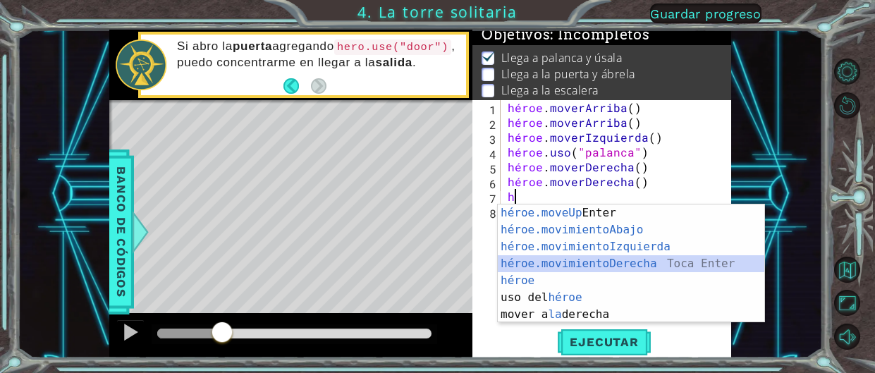
click at [592, 264] on div "héroe.moveUp Toca Enter héroe.movimientoAbajo ​ Toca Enter héroe.movimientoIzqu…" at bounding box center [631, 280] width 266 height 152
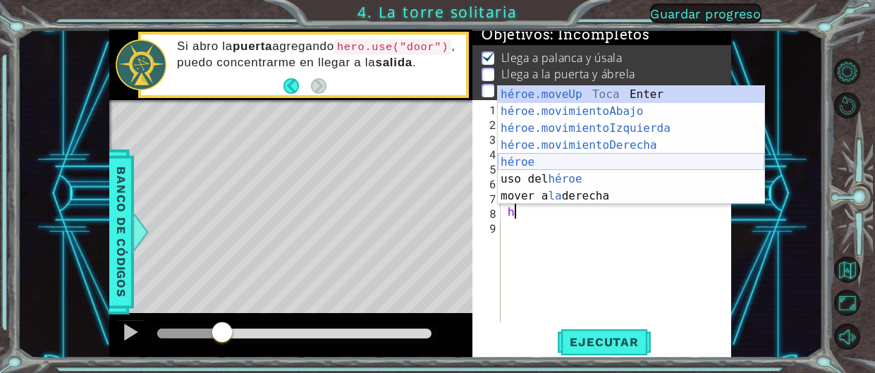
click at [537, 162] on div "héroe.moveUp Toca Enter héroe.movimientoAbajo ​ Toca Enter héroe.movimientoIzqu…" at bounding box center [631, 162] width 266 height 152
type textarea "hero"
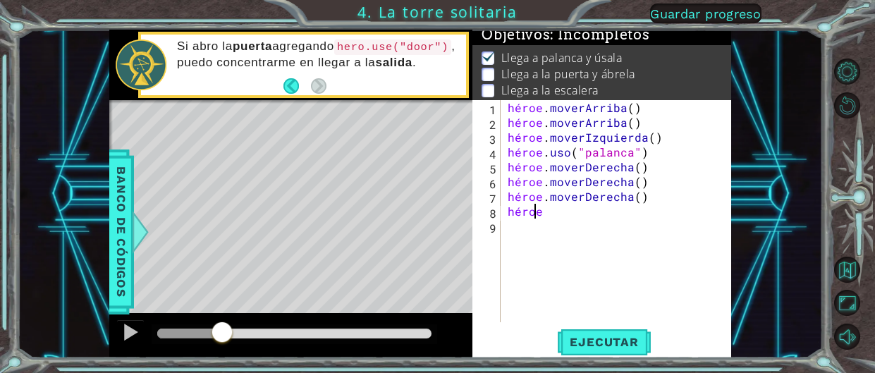
click at [546, 221] on div "héroe . moverArriba ( ) héroe . moverArriba ( ) héroe . moverIzquierda ( ) héro…" at bounding box center [620, 226] width 230 height 252
click at [551, 207] on div "héroe . moverArriba ( ) héroe . moverArriba ( ) héroe . moverIzquierda ( ) héro…" at bounding box center [620, 226] width 230 height 252
type textarea "hero"
click at [608, 347] on font "Ejecutar" at bounding box center [604, 342] width 68 height 14
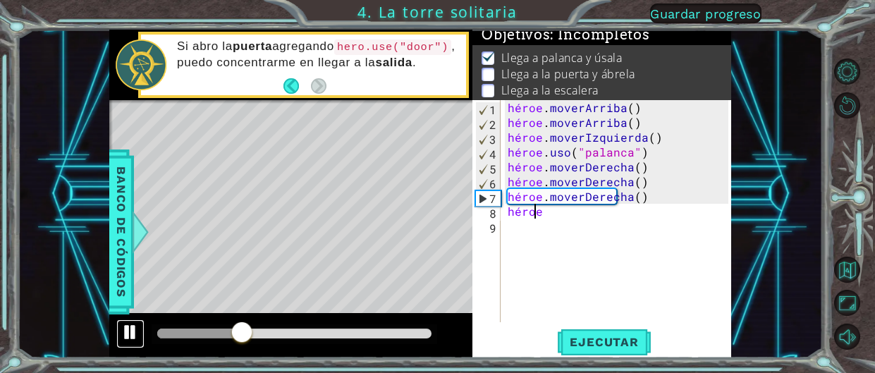
click at [125, 338] on div at bounding box center [130, 332] width 18 height 18
click at [548, 221] on div "héroe . moverArriba ( ) héroe . moverArriba ( ) héroe . moverIzquierda ( ) héro…" at bounding box center [620, 226] width 230 height 252
click at [551, 205] on div "héroe . moverArriba ( ) héroe . moverArriba ( ) héroe . moverIzquierda ( ) héro…" at bounding box center [620, 226] width 230 height 252
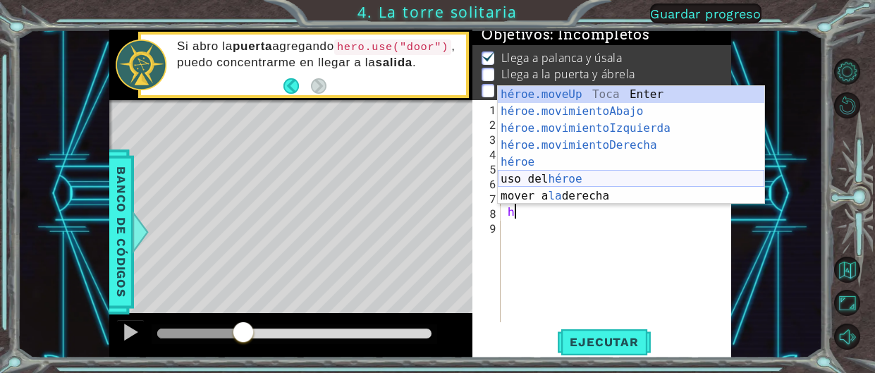
click at [565, 180] on div "héroe.moveUp Toca Enter héroe.movimientoAbajo ​ Toca Enter héroe.movimientoIzqu…" at bounding box center [631, 162] width 266 height 152
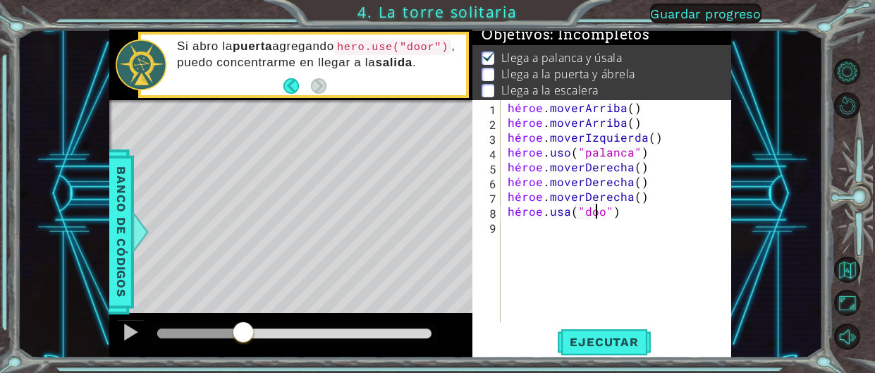
scroll to position [0, 6]
type textarea "hero.use("door")"
click at [591, 331] on button "Ejecutar" at bounding box center [603, 342] width 97 height 26
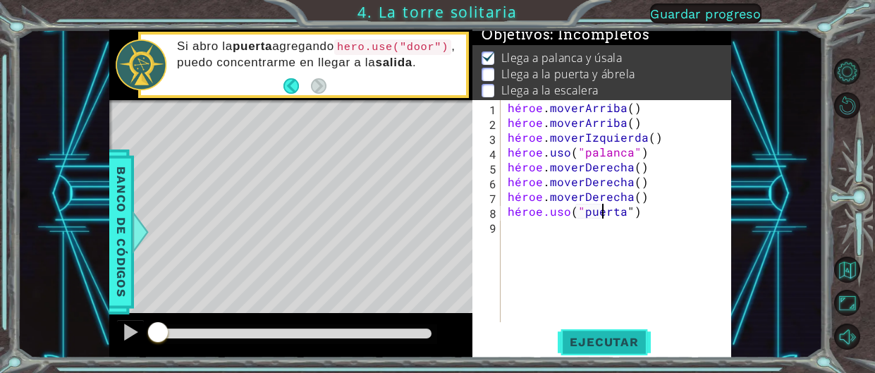
scroll to position [6, 0]
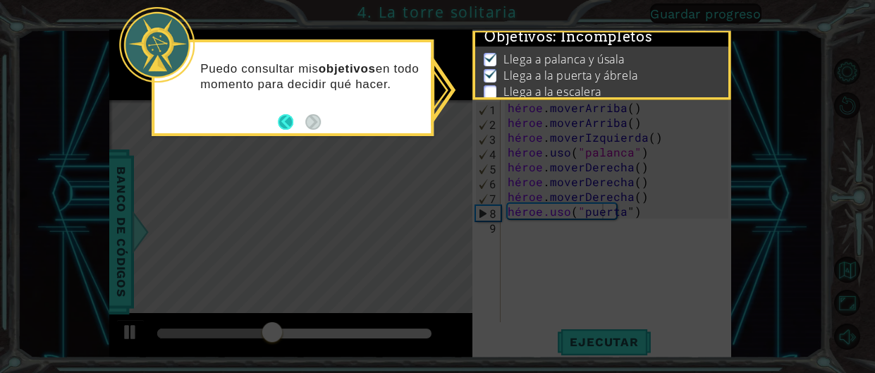
click at [288, 125] on button "Atrás" at bounding box center [291, 122] width 27 height 16
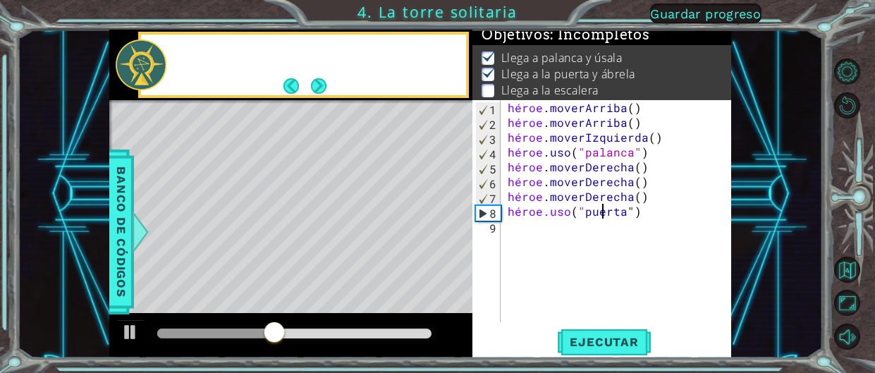
scroll to position [4, 0]
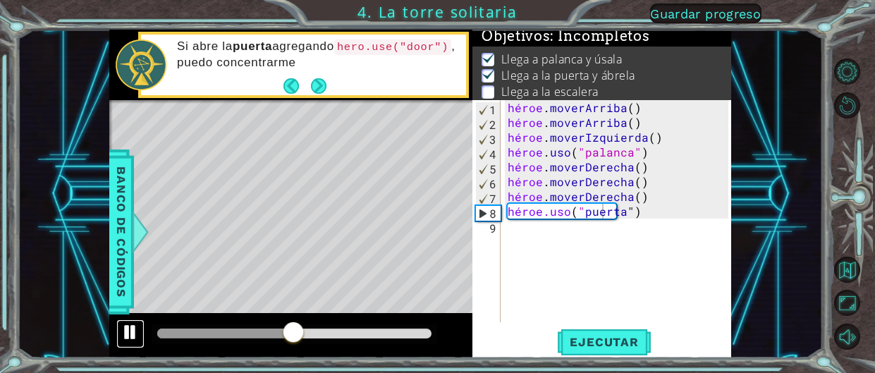
click at [125, 323] on div at bounding box center [130, 332] width 18 height 18
click at [520, 241] on div "héroe . moverArriba ( ) héroe . moverArriba ( ) héroe . moverIzquierda ( ) héro…" at bounding box center [620, 226] width 230 height 252
type textarea "h"
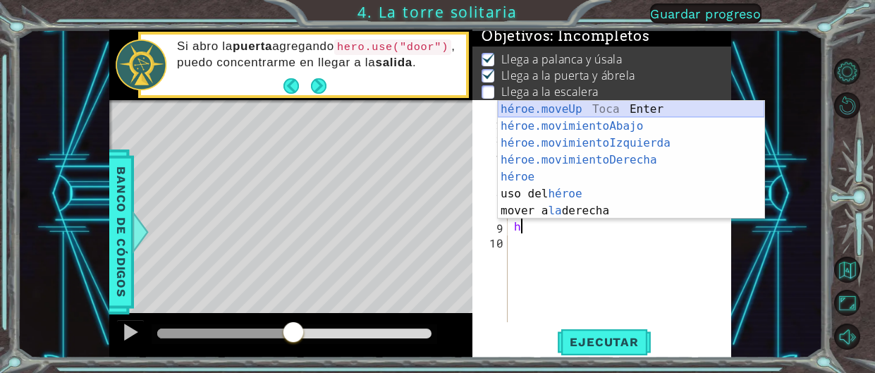
click at [567, 109] on div "héroe.moveUp Toca Enter héroe.movimientoAbajo ​ Toca Enter héroe.movimientoIzqu…" at bounding box center [631, 177] width 266 height 152
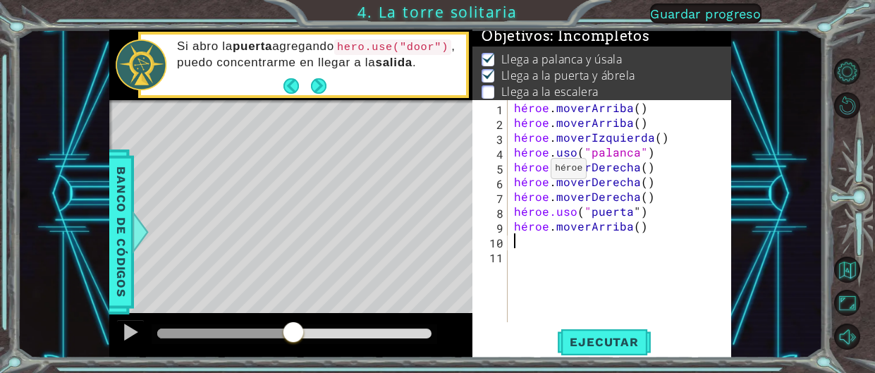
type textarea "h"
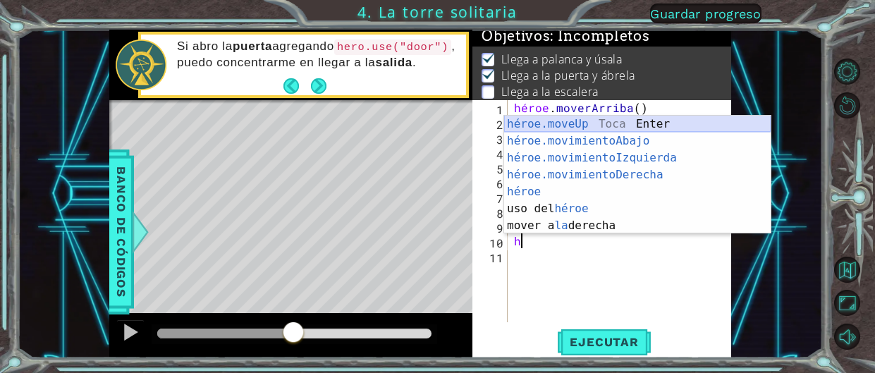
click at [577, 123] on div "héroe.moveUp Toca Enter héroe.movimientoAbajo ​ Toca Enter héroe.movimientoIzqu…" at bounding box center [637, 192] width 266 height 152
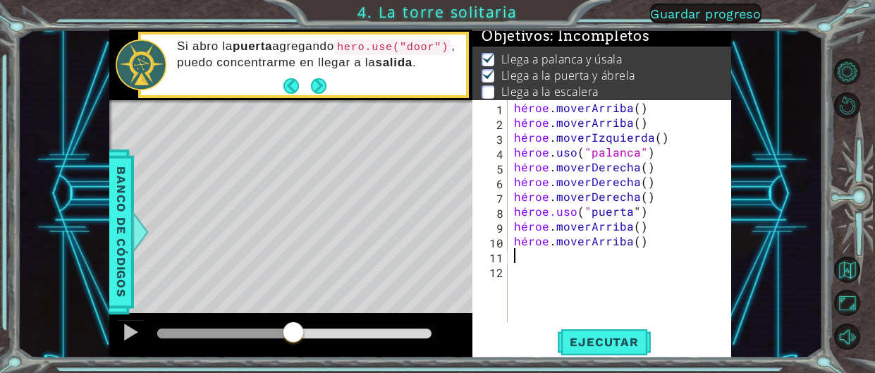
type textarea "h"
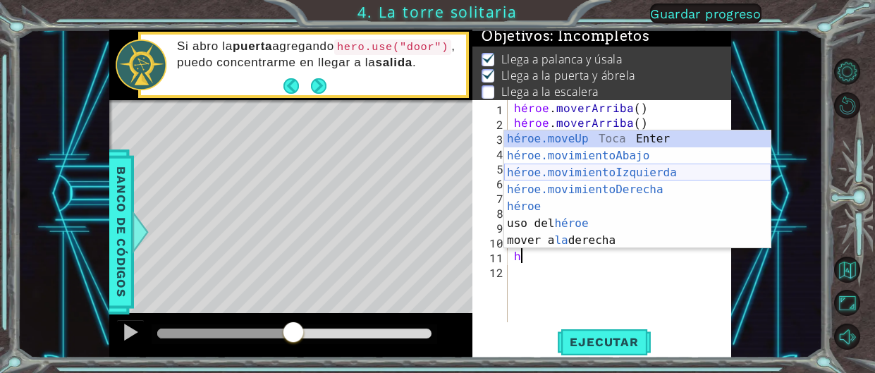
click at [586, 172] on div "héroe.moveUp Toca Enter héroe.movimientoAbajo ​ Toca Enter héroe.movimientoIzqu…" at bounding box center [637, 206] width 266 height 152
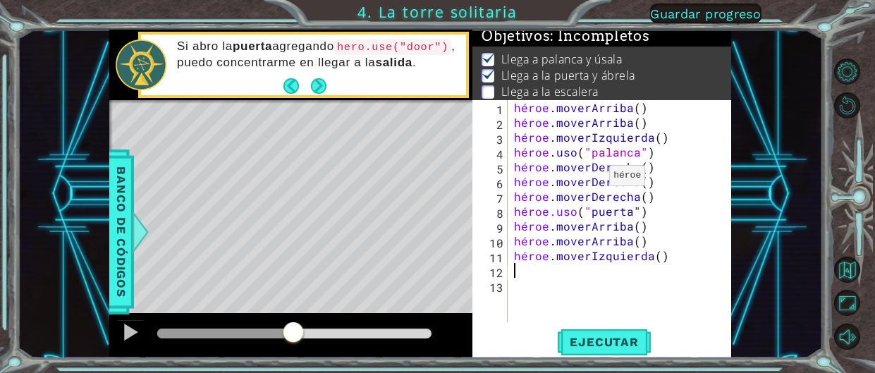
type textarea "h"
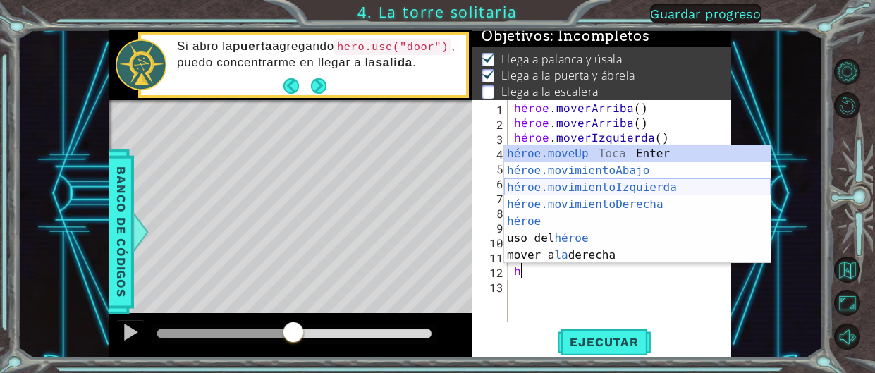
click at [620, 181] on div "héroe.moveUp Toca Enter héroe.movimientoAbajo ​ Toca Enter héroe.movimientoIzqu…" at bounding box center [637, 221] width 266 height 152
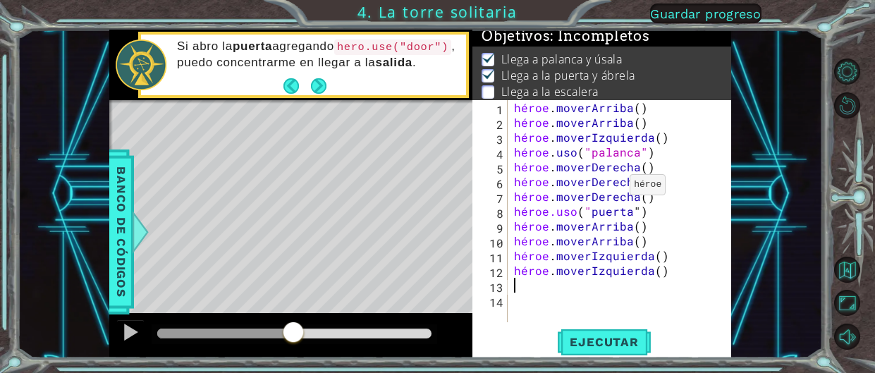
type textarea "h"
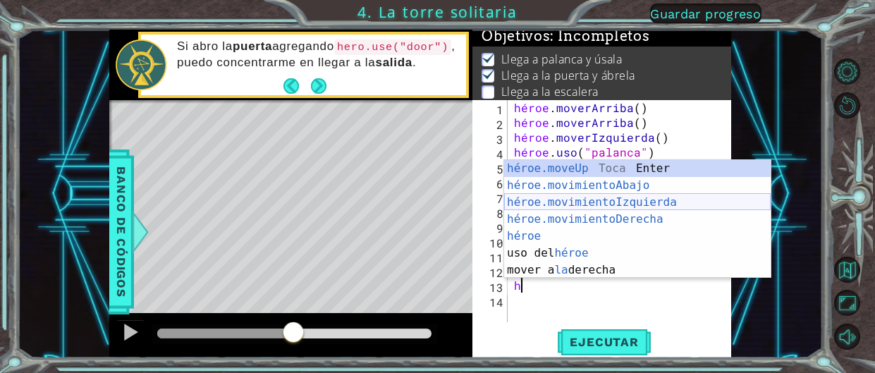
click at [612, 195] on div "héroe.moveUp Toca Enter héroe.movimientoAbajo ​ Toca Enter héroe.movimientoIzqu…" at bounding box center [637, 236] width 266 height 152
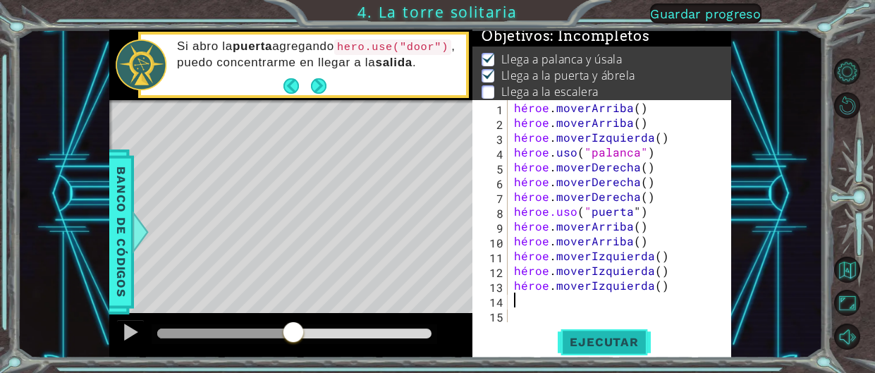
click at [609, 352] on button "Ejecutar" at bounding box center [603, 342] width 97 height 26
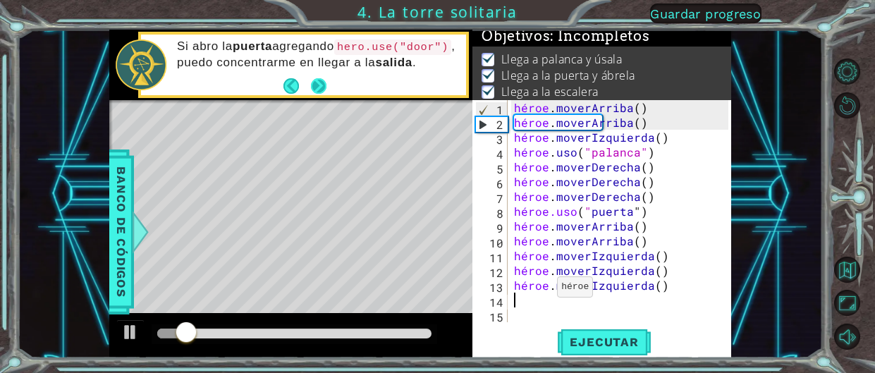
click at [320, 88] on button "Próximo" at bounding box center [319, 86] width 16 height 16
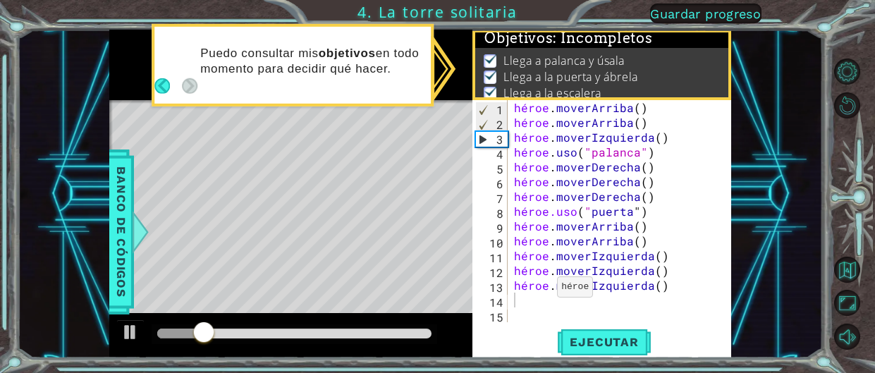
scroll to position [3, 0]
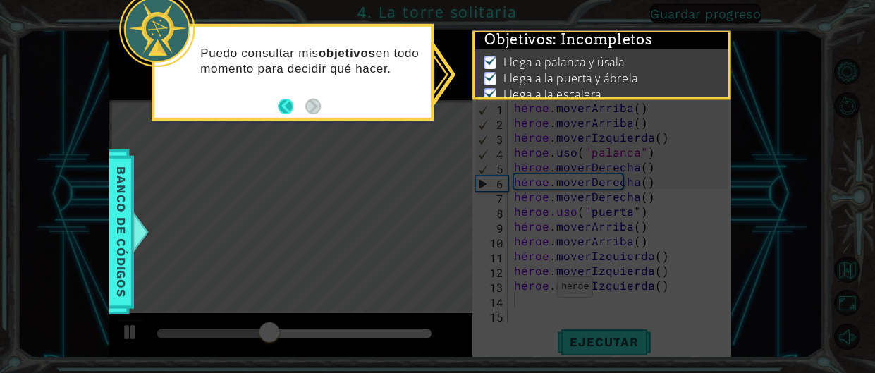
click at [285, 112] on button "Atrás" at bounding box center [291, 107] width 27 height 16
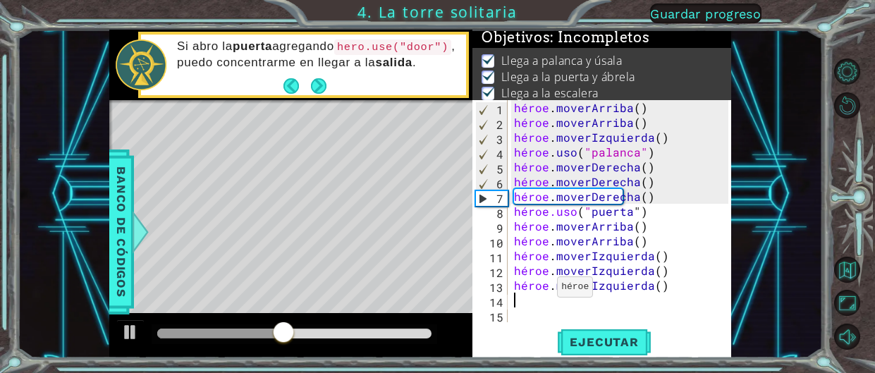
scroll to position [1, 0]
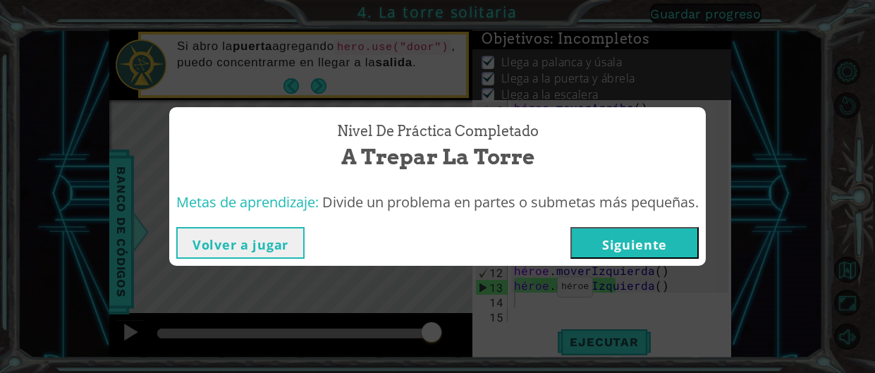
click at [626, 227] on button "Siguiente" at bounding box center [634, 243] width 128 height 32
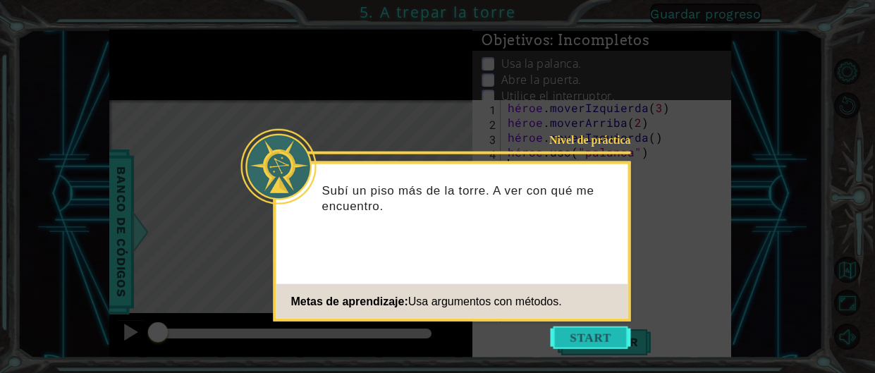
click at [578, 335] on button "Comenzar" at bounding box center [591, 337] width 80 height 23
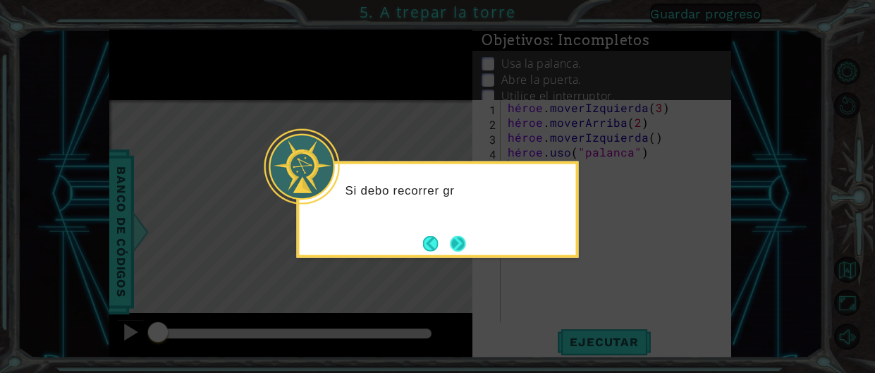
click at [459, 248] on button "Próximo" at bounding box center [458, 243] width 16 height 16
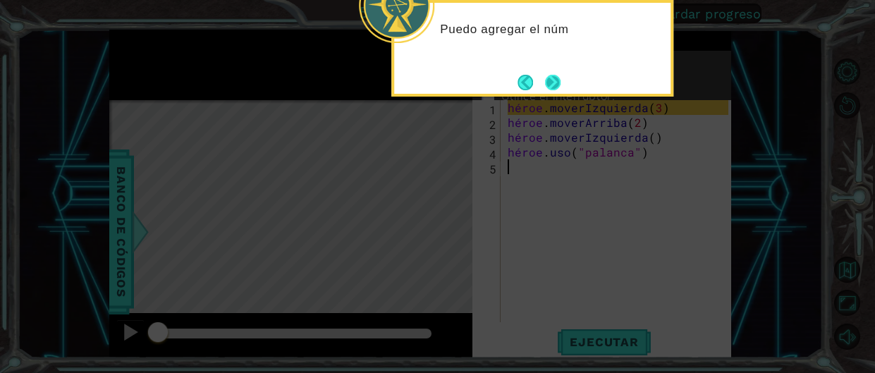
click at [545, 82] on button "Próximo" at bounding box center [553, 83] width 16 height 16
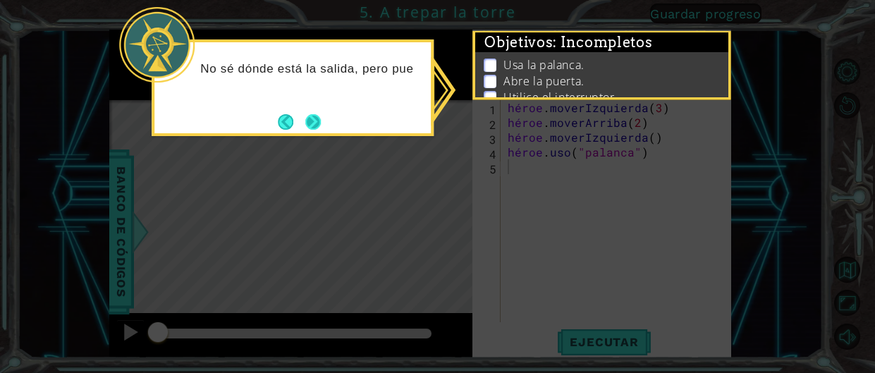
click at [314, 128] on button "Próximo" at bounding box center [313, 122] width 16 height 16
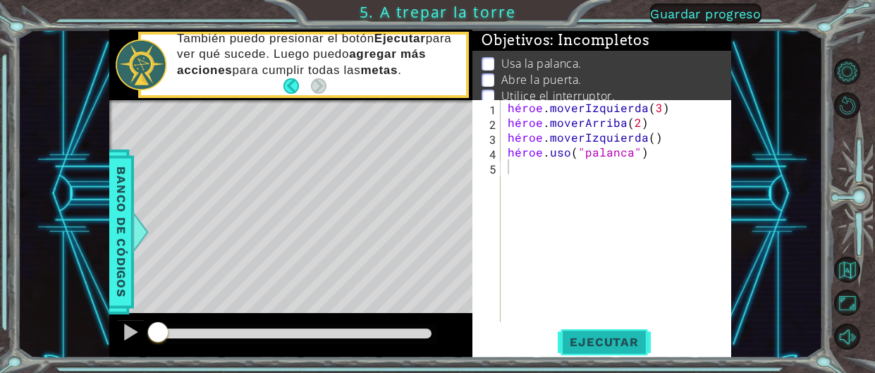
click at [583, 344] on font "Ejecutar" at bounding box center [604, 342] width 68 height 14
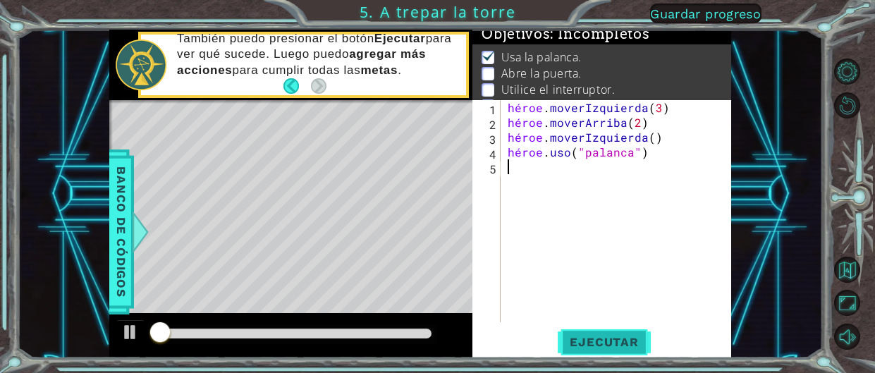
scroll to position [13, 0]
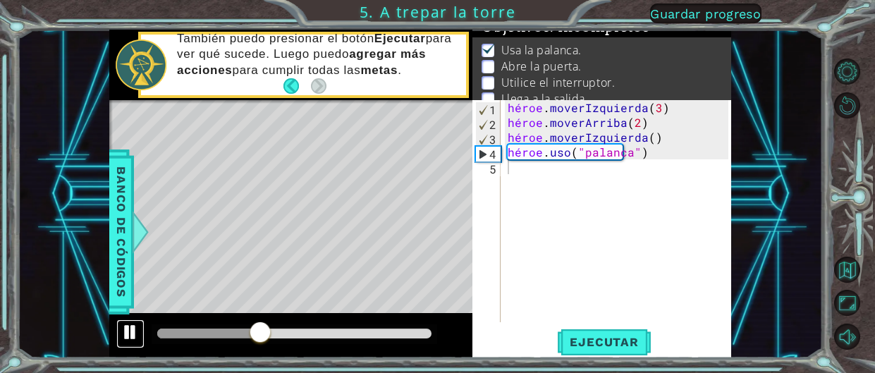
click at [122, 334] on div at bounding box center [130, 332] width 18 height 18
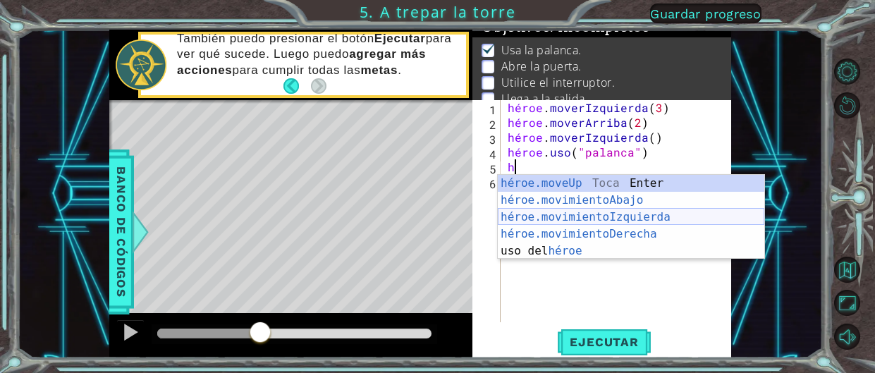
click at [604, 216] on div "héroe.moveUp Toca Enter héroe.movimientoAbajo ​ Toca Enter héroe.movimientoIzqu…" at bounding box center [631, 234] width 266 height 118
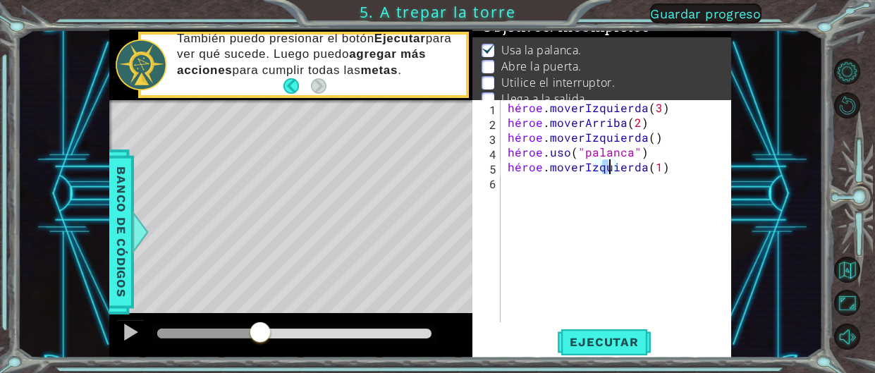
click at [617, 355] on div "hero.moveLeft(1) 1 2 3 4 5 6 héroe . moverIzquierda ( 3 ) héroe . moverArriba (…" at bounding box center [601, 229] width 258 height 258
click at [685, 170] on div "héroe . moverIzquierda ( 3 ) héroe . moverArriba ( 2 ) héroe . moverIzquierda (…" at bounding box center [620, 226] width 230 height 252
click at [686, 170] on div "héroe . moverIzquierda ( 3 ) héroe . moverArriba ( 2 ) héroe . moverIzquierda (…" at bounding box center [620, 226] width 230 height 252
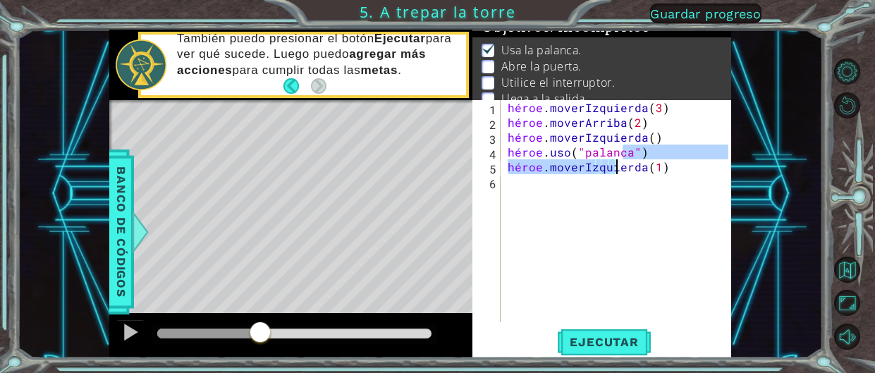
drag, startPoint x: 683, startPoint y: 157, endPoint x: 675, endPoint y: 173, distance: 18.3
click at [675, 173] on div "héroe . moverIzquierda ( 3 ) héroe . moverArriba ( 2 ) héroe . moverIzquierda (…" at bounding box center [620, 226] width 230 height 252
type textarea "hero.use("lever") hero.moveLeft(1)"
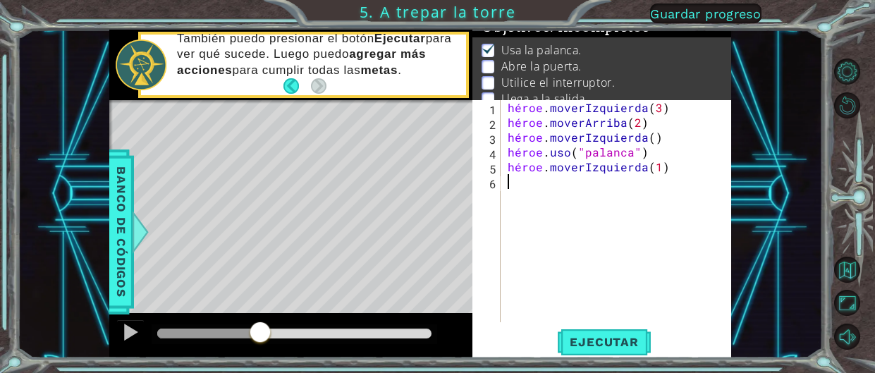
click at [686, 187] on div "héroe . moverIzquierda ( 3 ) héroe . moverArriba ( 2 ) héroe . moverIzquierda (…" at bounding box center [620, 226] width 230 height 252
click at [606, 338] on font "Ejecutar" at bounding box center [604, 342] width 68 height 14
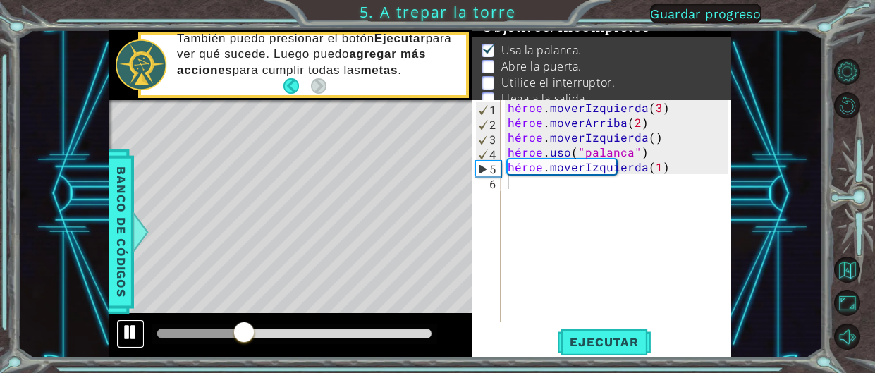
click at [125, 327] on div at bounding box center [130, 332] width 18 height 18
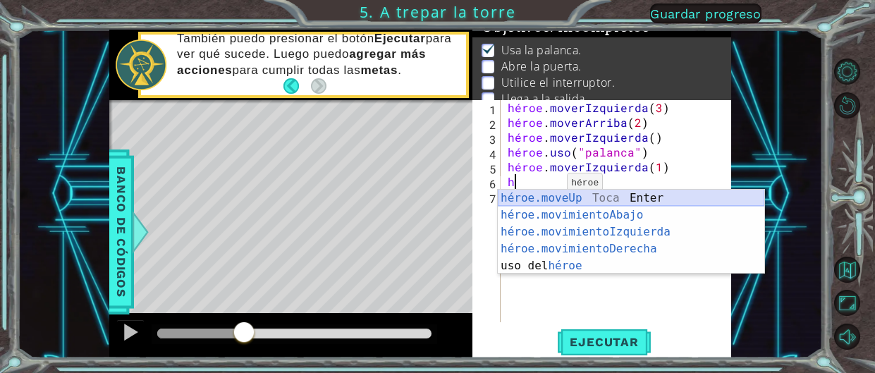
click at [580, 192] on div "héroe.moveUp Toca Enter héroe.movimientoAbajo ​ Toca Enter héroe.movimientoIzqu…" at bounding box center [631, 249] width 266 height 118
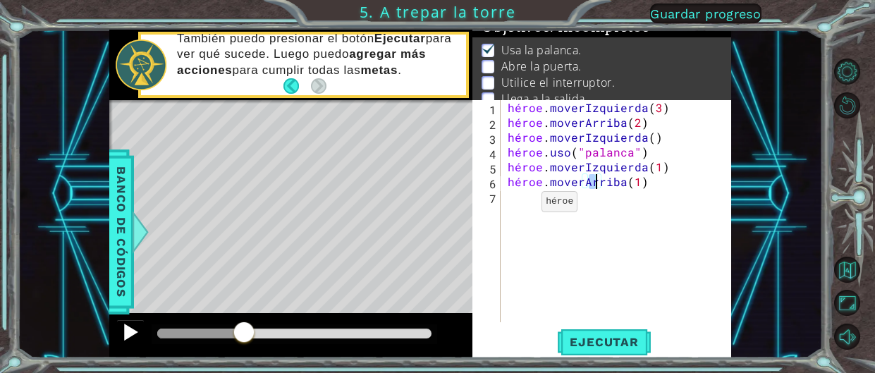
type textarea "hero.moveUp(1)"
click at [128, 328] on div at bounding box center [130, 332] width 18 height 18
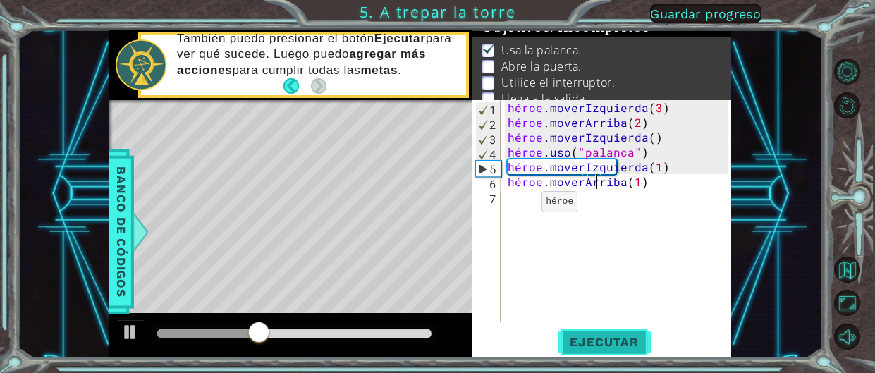
click at [582, 336] on font "Ejecutar" at bounding box center [604, 342] width 68 height 14
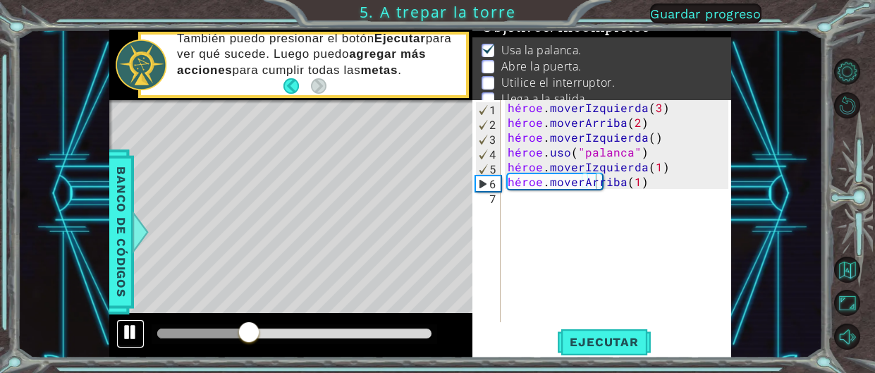
click at [127, 330] on div at bounding box center [130, 332] width 18 height 18
click at [519, 204] on div "héroe . moverIzquierda ( 3 ) héroe . moverArriba ( 2 ) héroe . moverIzquierda (…" at bounding box center [620, 226] width 230 height 252
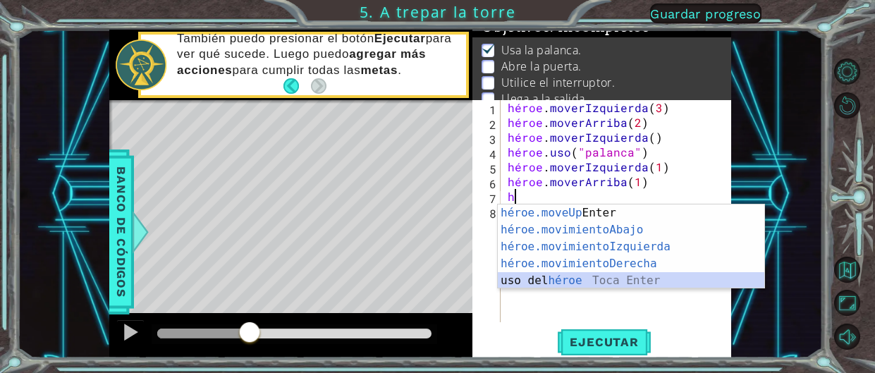
click at [574, 283] on div "héroe.moveUp Toca Enter héroe.movimientoAbajo ​ Toca Enter héroe.movimientoIzqu…" at bounding box center [631, 263] width 266 height 118
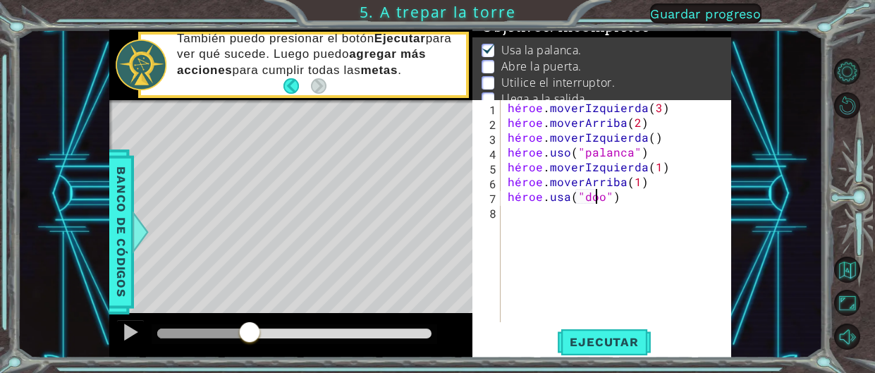
type textarea "hero.use("door")"
click at [578, 344] on font "Ejecutar" at bounding box center [604, 342] width 68 height 14
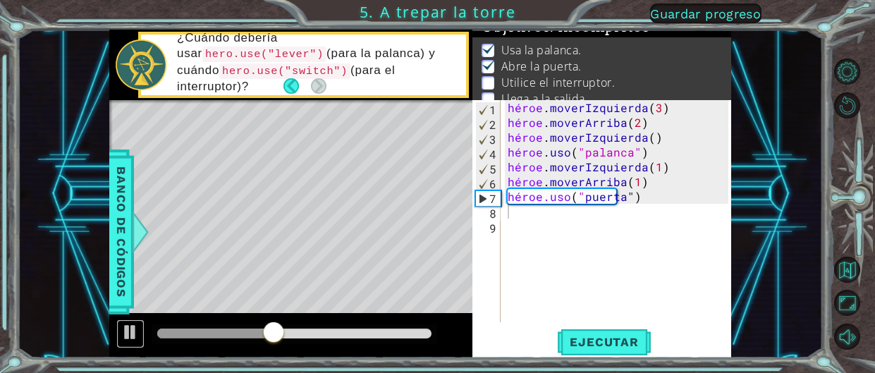
drag, startPoint x: 125, startPoint y: 327, endPoint x: 161, endPoint y: 317, distance: 37.3
click at [133, 326] on div at bounding box center [130, 332] width 18 height 18
click at [522, 225] on div "héroe . moverIzquierda ( 3 ) héroe . moverArriba ( 2 ) héroe . moverIzquierda (…" at bounding box center [620, 226] width 230 height 252
click at [512, 206] on div "héroe . moverIzquierda ( 3 ) héroe . moverArriba ( 2 ) héroe . moverIzquierda (…" at bounding box center [620, 226] width 230 height 252
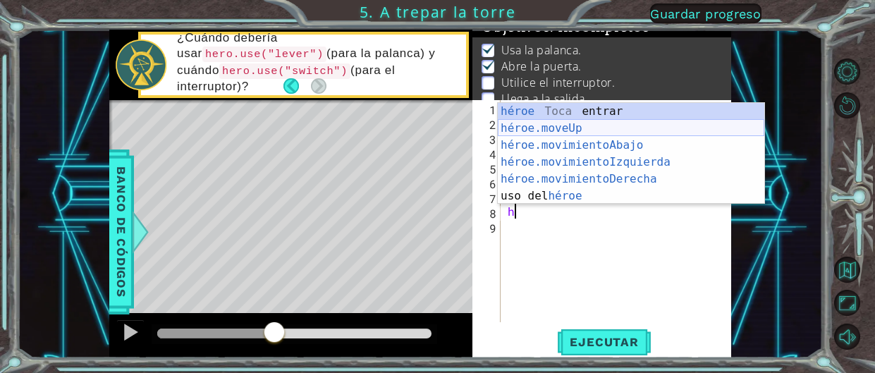
click at [565, 125] on div "héroe Toca entrar héroe.moveUp ​ Toca Enter héroe.movimientoAbajo ​ Toca Enter …" at bounding box center [631, 170] width 266 height 135
type textarea "hero.moveUp(1)"
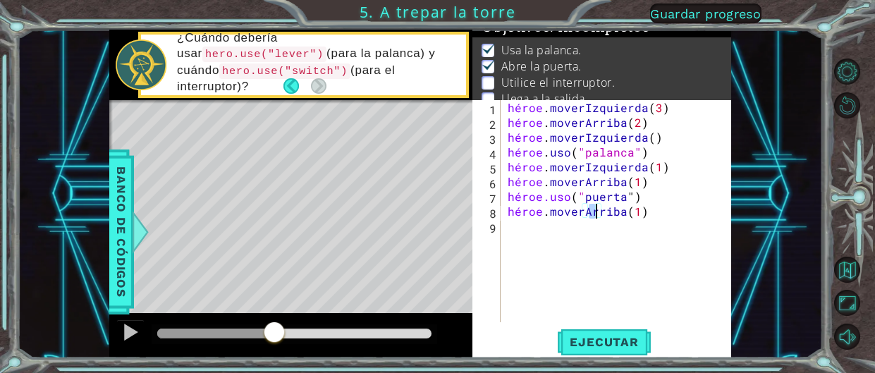
click at [522, 231] on div "héroe . moverIzquierda ( 3 ) héroe . moverArriba ( 2 ) héroe . moverIzquierda (…" at bounding box center [620, 226] width 230 height 252
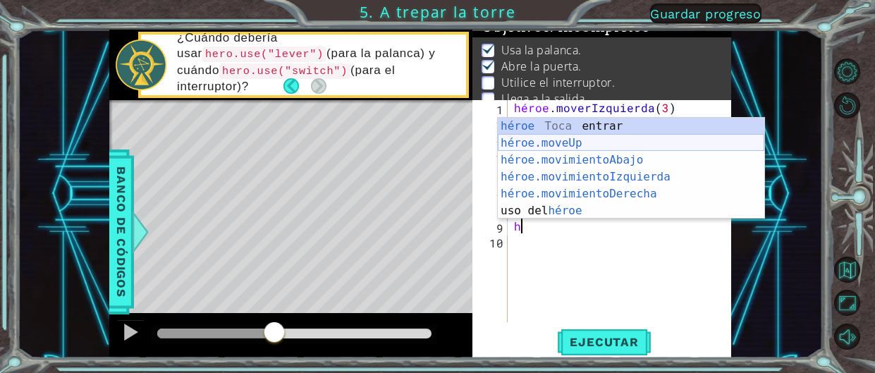
click at [578, 141] on div "héroe Toca entrar héroe.moveUp ​ Toca Enter héroe.movimientoAbajo ​ Toca Enter …" at bounding box center [631, 185] width 266 height 135
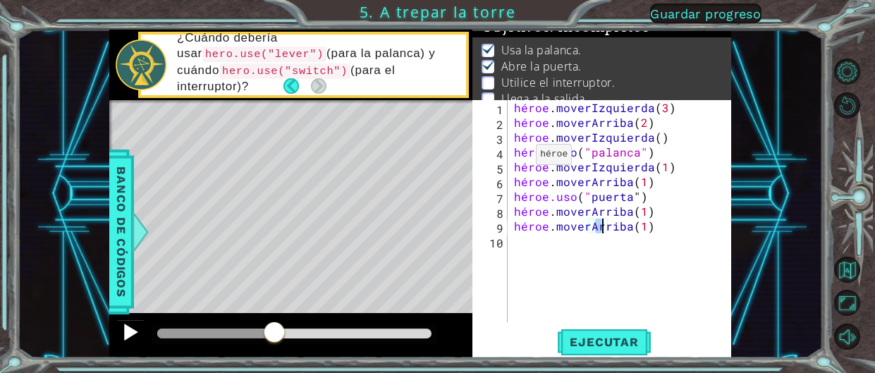
type textarea "hero.moveUp(1)"
drag, startPoint x: 137, startPoint y: 332, endPoint x: 359, endPoint y: 322, distance: 221.6
click at [140, 331] on button at bounding box center [130, 333] width 28 height 29
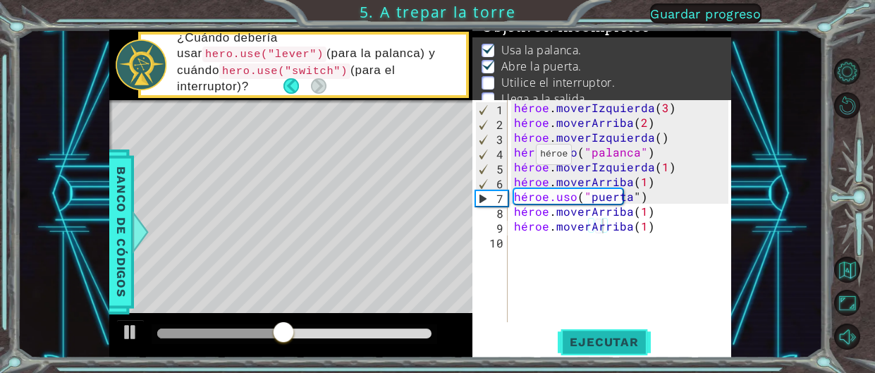
click at [598, 335] on font "Ejecutar" at bounding box center [604, 342] width 68 height 14
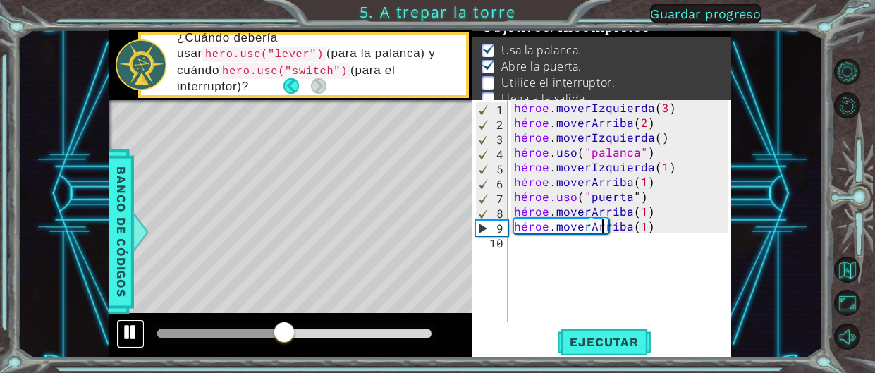
click at [126, 334] on div at bounding box center [130, 332] width 18 height 18
click at [518, 259] on div "héroe . moverIzquierda ( 3 ) héroe . moverArriba ( 2 ) héroe . moverIzquierda (…" at bounding box center [623, 226] width 224 height 252
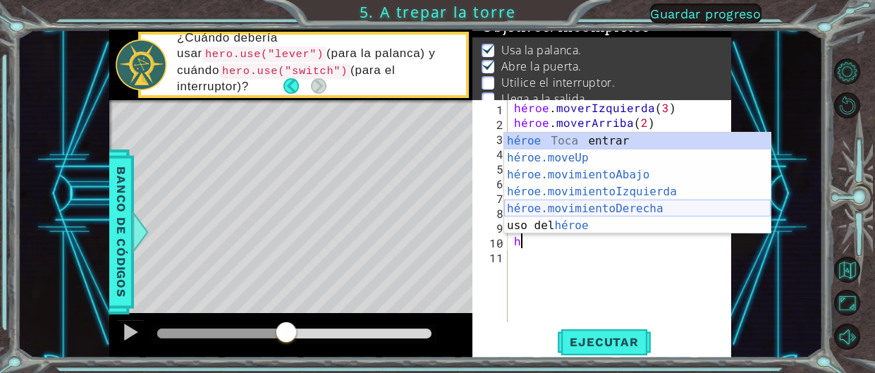
click at [636, 211] on div "héroe Toca entrar héroe.moveUp ​ Toca Enter héroe.movimientoAbajo ​ Toca Enter …" at bounding box center [637, 200] width 266 height 135
type textarea "hero.moveRight(1)"
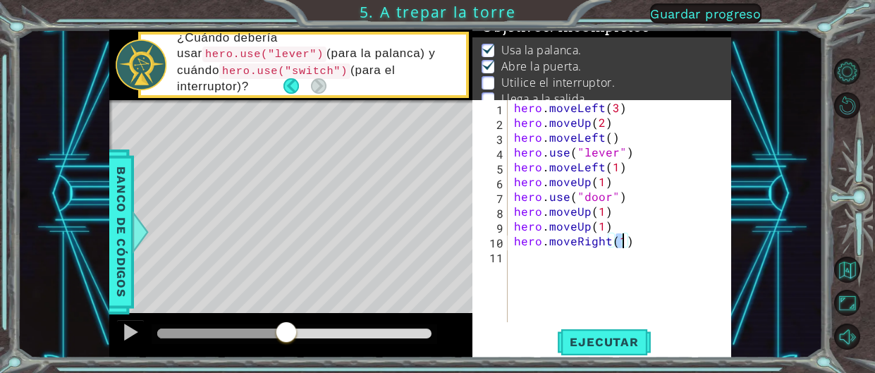
click at [518, 268] on div "hero . moveLeft ( 3 ) hero . moveUp ( 2 ) hero . moveLeft ( ) hero . use ( "lev…" at bounding box center [623, 226] width 224 height 252
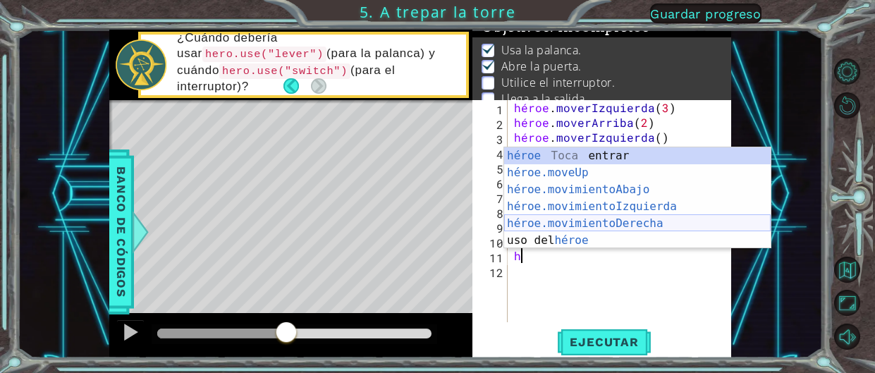
click at [629, 218] on div "héroe Toca entrar héroe.moveUp ​ Toca Enter héroe.movimientoAbajo ​ Toca Enter …" at bounding box center [637, 214] width 266 height 135
type textarea "hero.moveRight(1)"
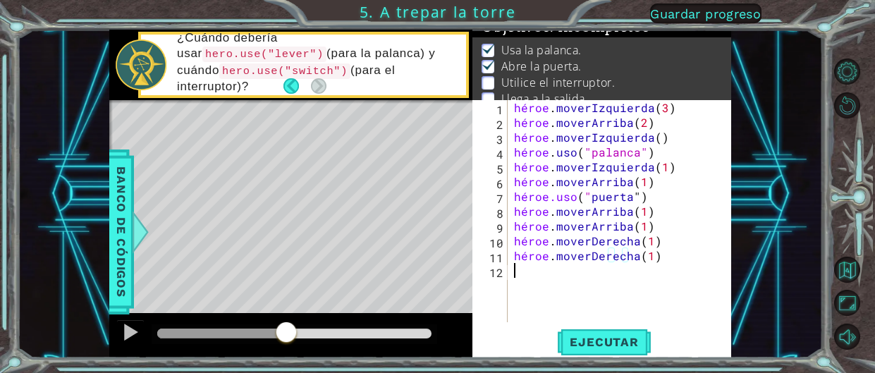
click at [532, 287] on div "héroe . moverIzquierda ( 3 ) héroe . moverArriba ( 2 ) héroe . moverIzquierda (…" at bounding box center [623, 226] width 224 height 252
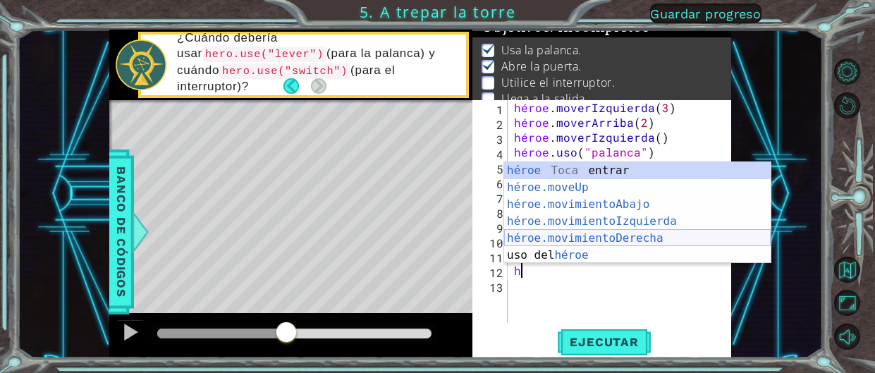
click at [594, 233] on div "héroe Toca entrar héroe.moveUp ​ Toca Enter héroe.movimientoAbajo ​ Toca Enter …" at bounding box center [637, 229] width 266 height 135
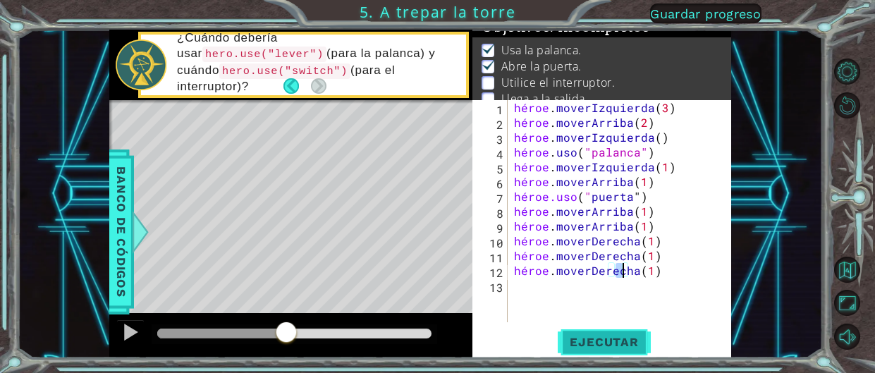
type textarea "hero.moveRight(1)"
click at [601, 338] on font "Ejecutar" at bounding box center [604, 342] width 68 height 14
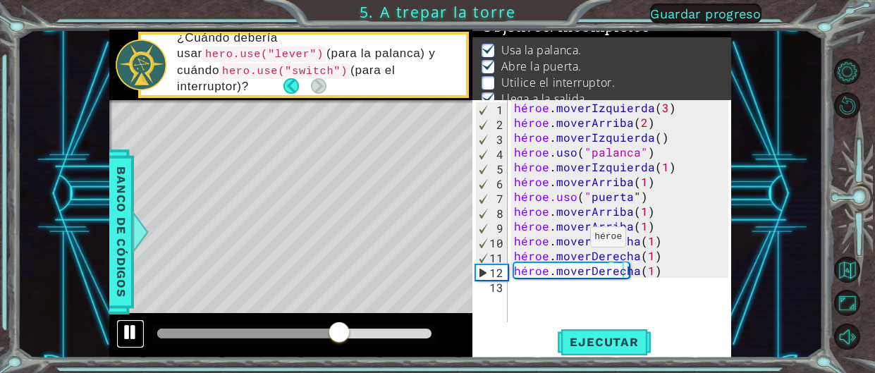
click at [121, 341] on div at bounding box center [130, 332] width 18 height 18
click at [510, 295] on div "hero.moveRight(1) 1 2 3 4 5 6 7 8 9 10 11 12 13 héroe . moverIzquierda ( 3 ) hé…" at bounding box center [600, 211] width 256 height 222
click at [516, 293] on div "héroe . moverIzquierda ( 3 ) héroe . moverArriba ( 2 ) héroe . moverIzquierda (…" at bounding box center [623, 226] width 224 height 252
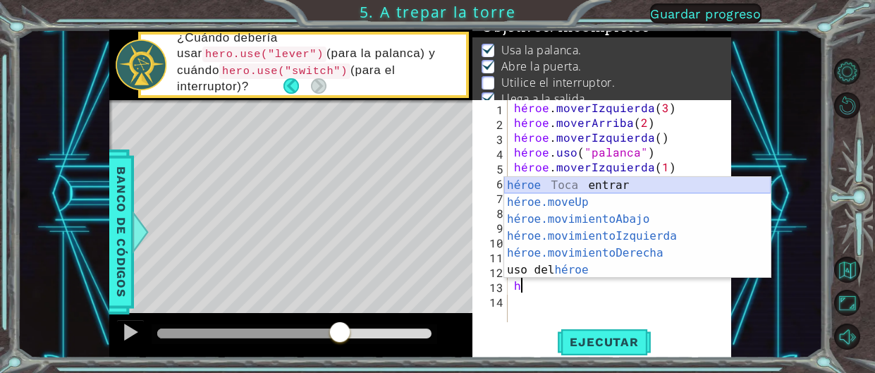
click at [568, 185] on div "héroe Toca entrar héroe.moveUp ​ Toca Enter héroe.movimientoAbajo ​ Toca Enter …" at bounding box center [637, 244] width 266 height 135
click at [538, 194] on div "héroe Toca entrar héroe.moveUp ​ Toca Enter héroe.movimientoAbajo ​ Toca Enter …" at bounding box center [637, 244] width 266 height 135
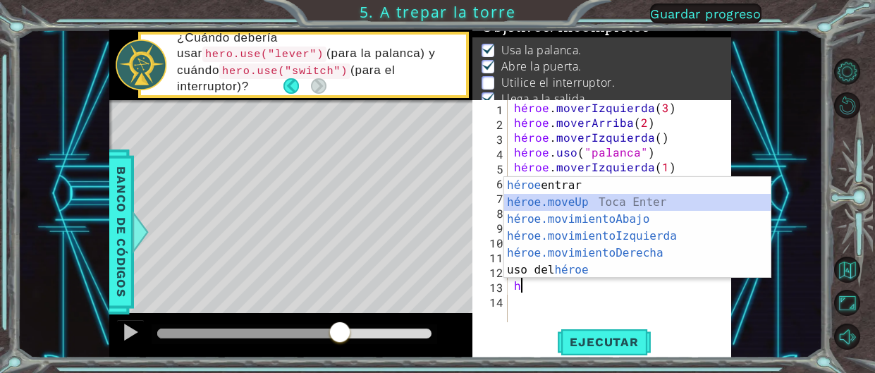
click at [565, 203] on div "héroe Toca entrar héroe.moveUp ​ Toca Enter héroe.movimientoAbajo ​ Toca Enter …" at bounding box center [637, 244] width 266 height 135
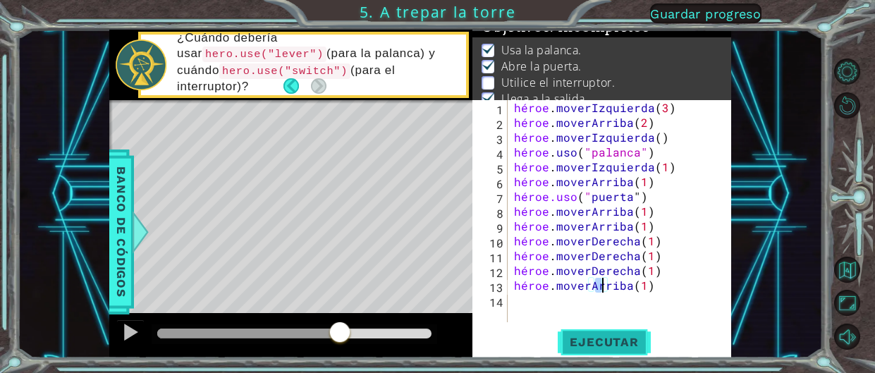
click at [596, 353] on button "Ejecutar" at bounding box center [603, 342] width 97 height 26
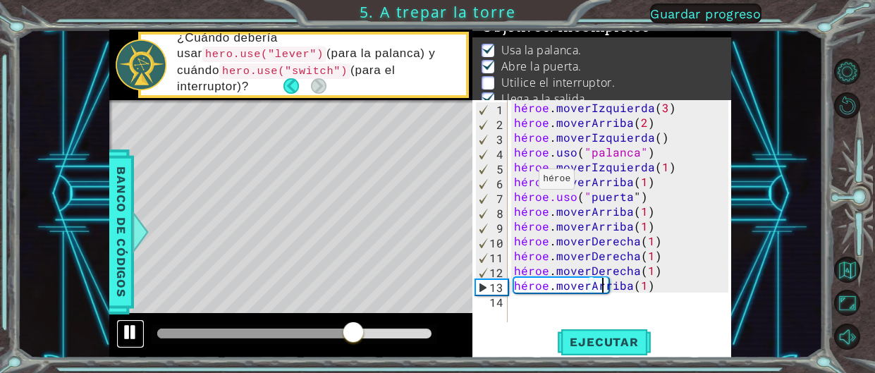
click at [125, 323] on div at bounding box center [130, 332] width 18 height 18
click at [579, 337] on font "Ejecutar" at bounding box center [604, 342] width 68 height 14
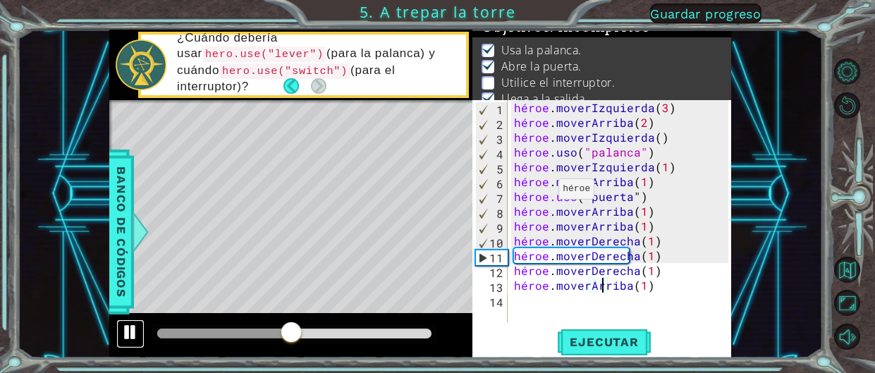
click at [135, 323] on div at bounding box center [130, 332] width 18 height 18
drag, startPoint x: 692, startPoint y: 269, endPoint x: 637, endPoint y: 264, distance: 55.3
click at [637, 264] on div "héroe . moverIzquierda ( 3 ) héroe . moverArriba ( 2 ) héroe . moverIzquierda (…" at bounding box center [623, 226] width 224 height 252
type textarea "hero.moveRight(1)"
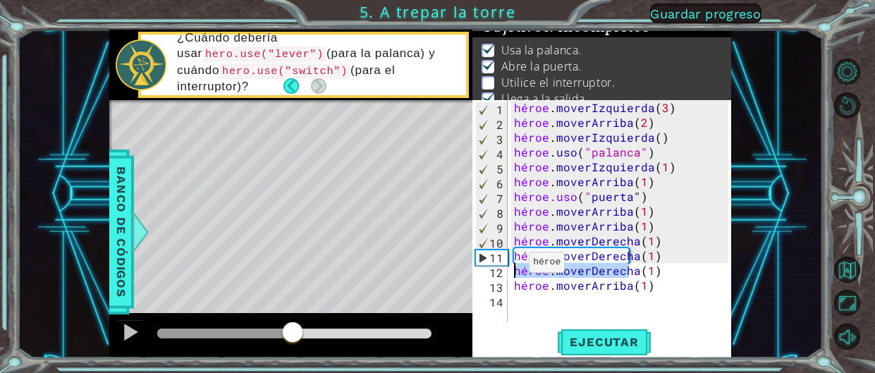
drag, startPoint x: 645, startPoint y: 264, endPoint x: 509, endPoint y: 265, distance: 136.0
click at [509, 265] on div "hero.moveRight(1) 1 2 3 4 5 6 7 8 9 10 11 12 13 14 héroe . moverIzquierda ( 3 )…" at bounding box center [600, 211] width 256 height 222
paste textarea "Área de código"
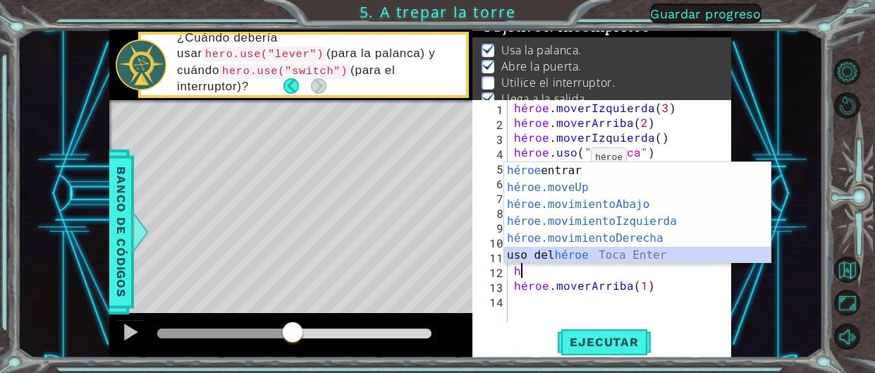
click at [561, 252] on div "héroe Toca entrar héroe.moveUp ​ Toca Enter héroe.movimientoAbajo ​ Toca Enter …" at bounding box center [637, 229] width 266 height 135
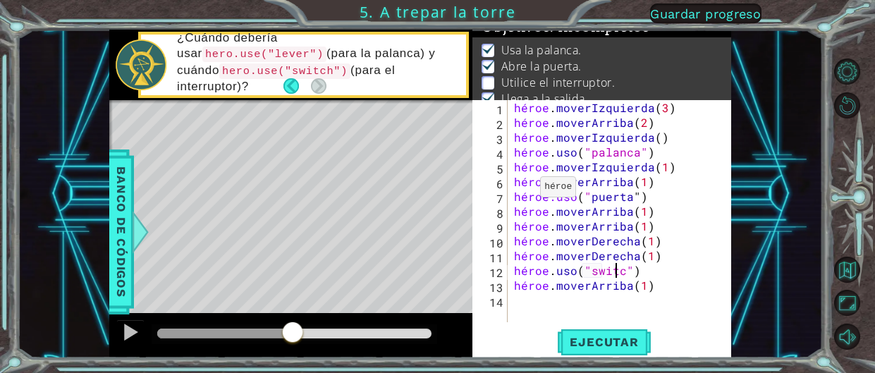
scroll to position [0, 6]
click at [603, 342] on font "Ejecutar" at bounding box center [604, 342] width 68 height 14
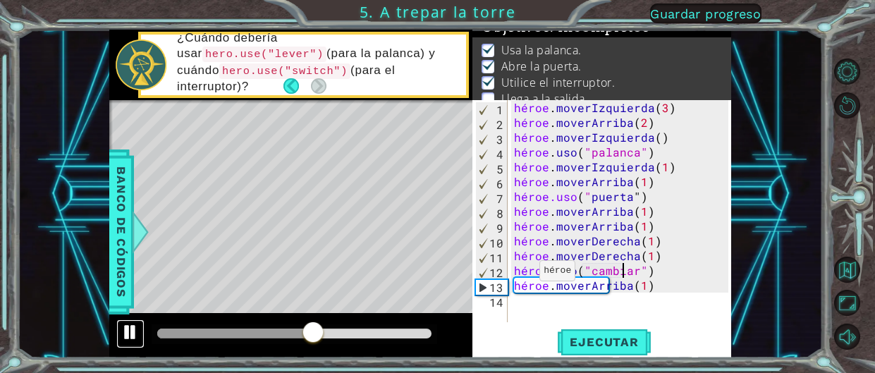
click at [142, 324] on button at bounding box center [130, 333] width 28 height 29
drag, startPoint x: 608, startPoint y: 282, endPoint x: 504, endPoint y: 286, distance: 104.4
click at [504, 286] on div "hero.use("switch") 1 2 3 4 5 6 7 8 9 10 11 12 13 14 héroe . moverIzquierda ( 3 …" at bounding box center [600, 211] width 256 height 222
type textarea "hero.moveUp(1)"
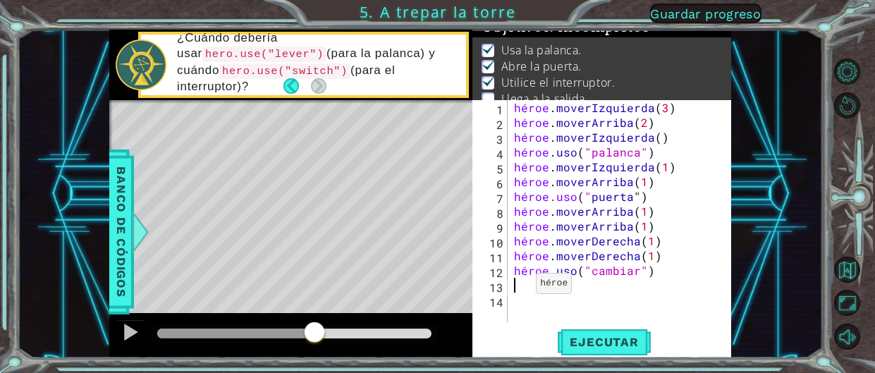
scroll to position [0, 0]
type textarea "c"
paste textarea "v"
type textarea "v"
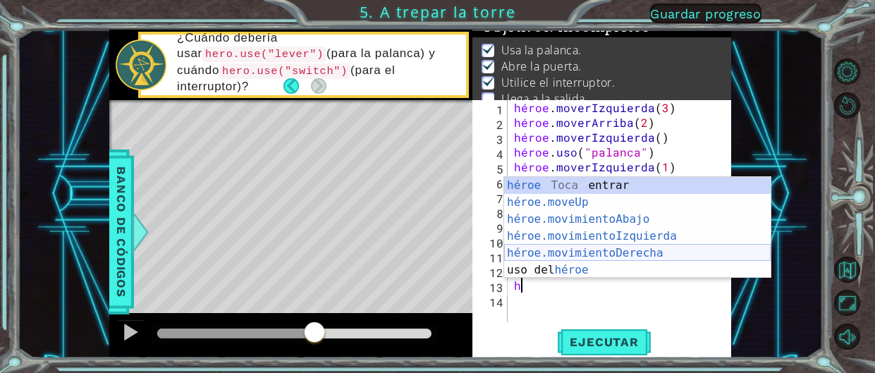
click at [629, 249] on div "héroe Toca entrar héroe.moveUp ​ Toca Enter héroe.movimientoAbajo ​ Toca Enter …" at bounding box center [637, 244] width 266 height 135
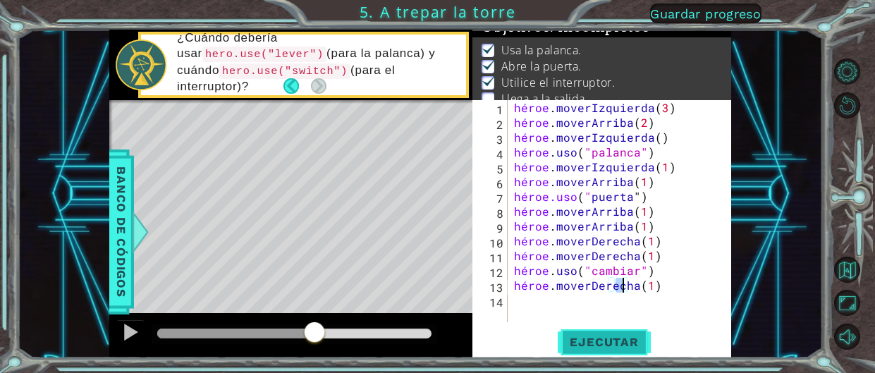
type textarea "hero.moveRight(1)"
click at [612, 332] on button "Ejecutar" at bounding box center [603, 342] width 97 height 26
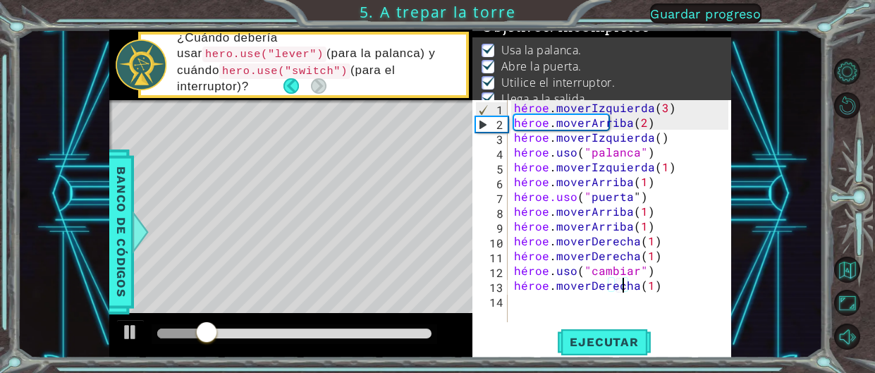
click at [553, 311] on div "héroe . moverIzquierda ( 3 ) héroe . moverArriba ( 2 ) héroe . moverIzquierda (…" at bounding box center [623, 226] width 224 height 252
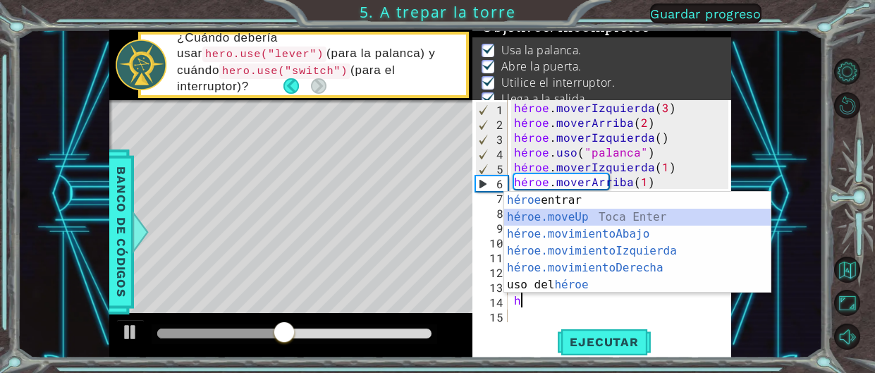
click at [609, 211] on div "héroe Toca entrar héroe.moveUp ​ Toca Enter héroe.movimientoAbajo ​ Toca Enter …" at bounding box center [637, 259] width 266 height 135
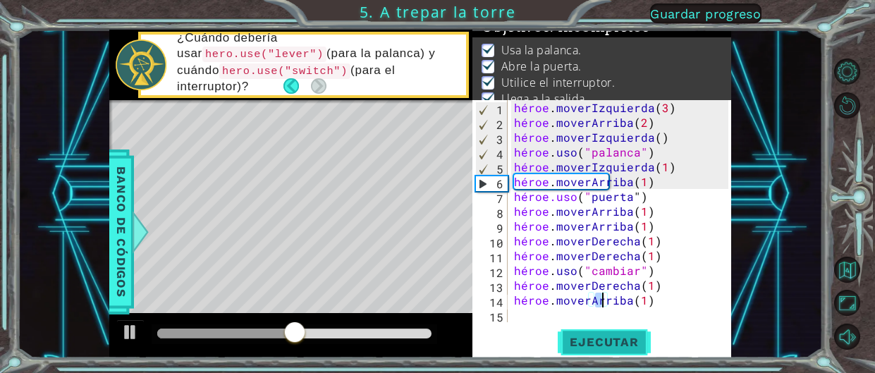
type textarea "hero.moveUp(1)"
click at [608, 339] on font "Ejecutar" at bounding box center [604, 342] width 68 height 14
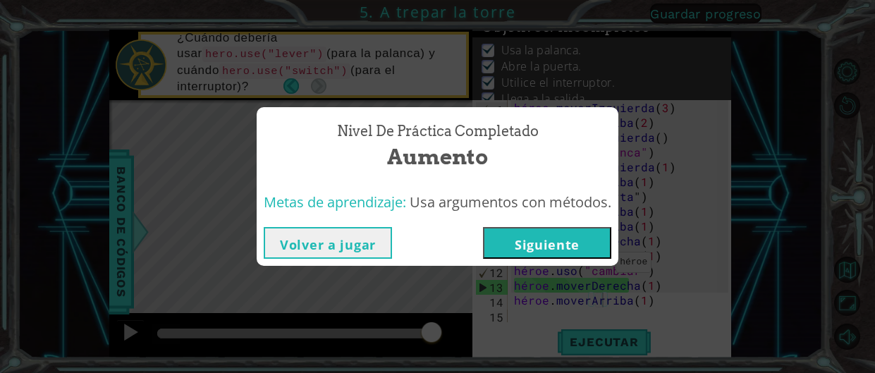
click at [578, 244] on font "Siguiente" at bounding box center [547, 244] width 65 height 17
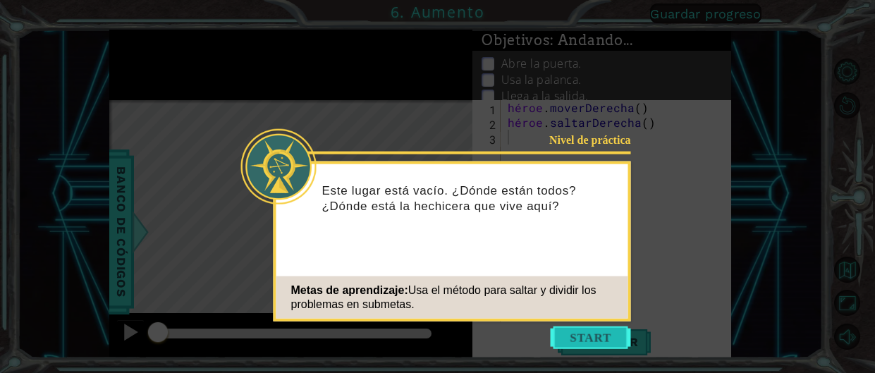
click at [589, 344] on button "Comenzar" at bounding box center [591, 337] width 80 height 23
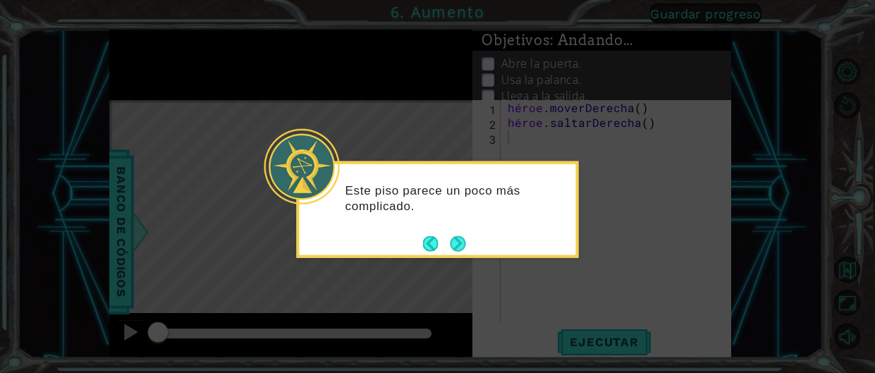
click at [449, 228] on div "Este piso parece un poco más complicado." at bounding box center [438, 204] width 276 height 71
click at [457, 247] on button "Próximo" at bounding box center [458, 243] width 16 height 16
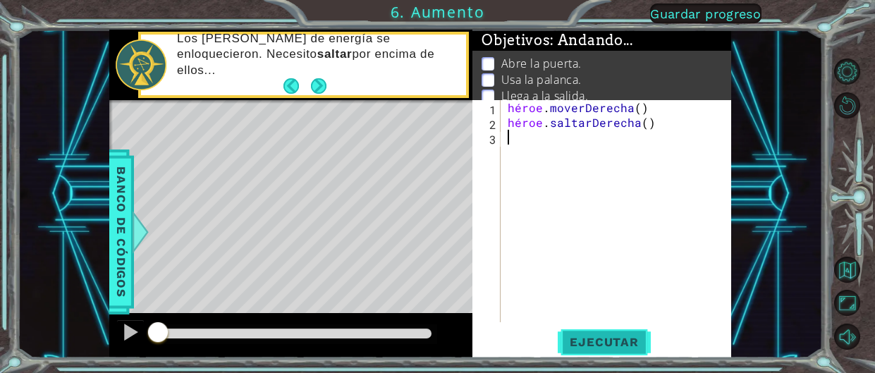
click at [585, 348] on font "Ejecutar" at bounding box center [604, 342] width 68 height 14
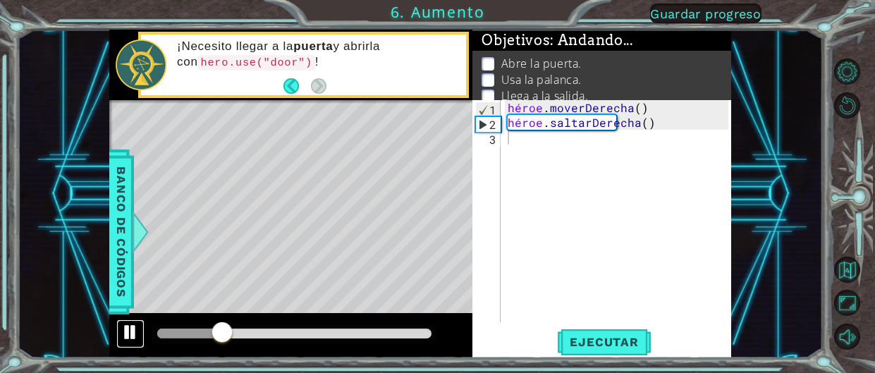
click at [133, 328] on div at bounding box center [130, 332] width 18 height 18
type textarea "h"
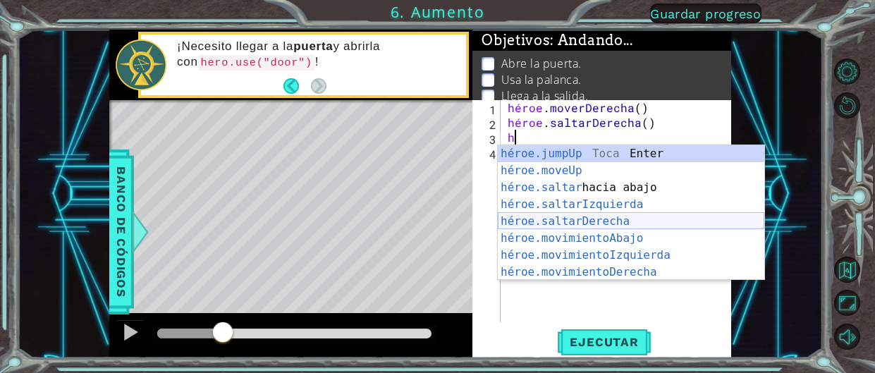
click at [588, 219] on div "héroe.jumpUp Toca Enter héroe.moveUp ​ Toca Enter héroe.saltar hacia abajo Toca…" at bounding box center [631, 229] width 266 height 169
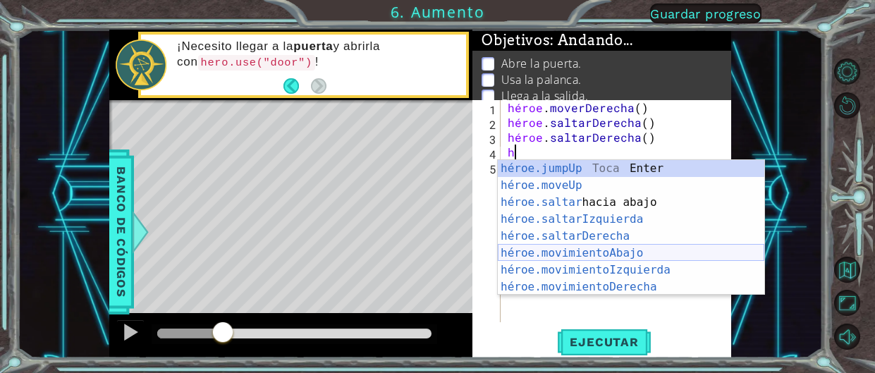
scroll to position [16, 0]
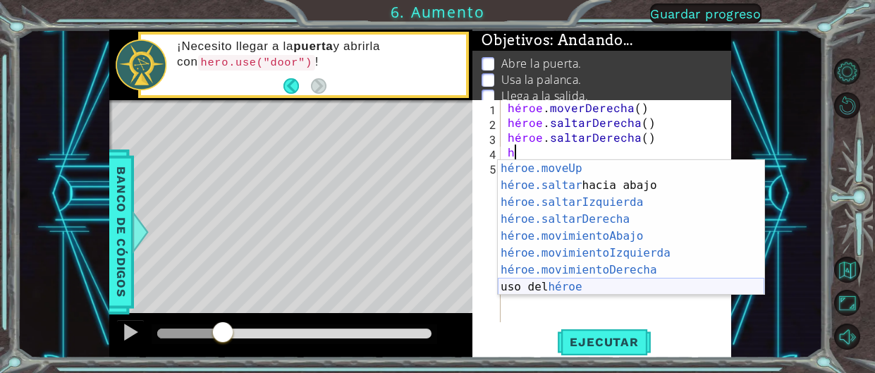
click at [557, 281] on div "héroe.moveUp ​ Toca Enter héroe.saltar hacia abajo Toca Enter héroe.saltarIzqui…" at bounding box center [631, 244] width 266 height 169
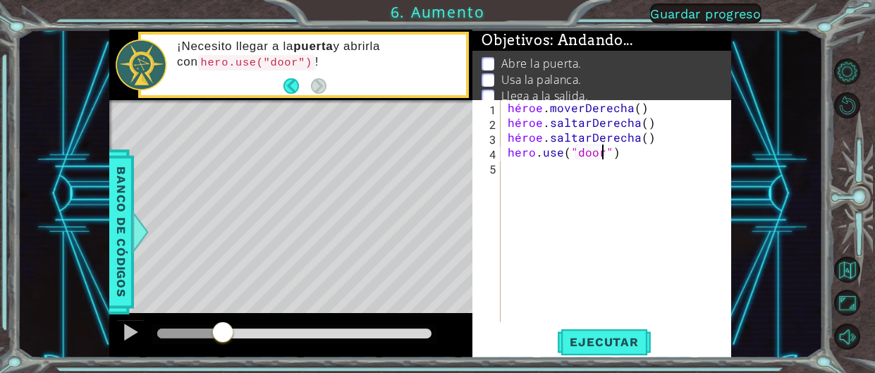
scroll to position [0, 6]
click at [625, 348] on font "Ejecutar" at bounding box center [604, 342] width 68 height 14
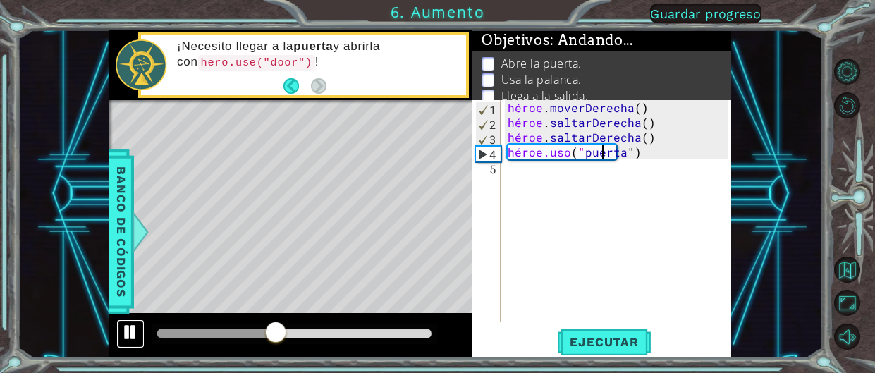
click at [116, 338] on button at bounding box center [130, 333] width 28 height 29
click at [653, 141] on div "héroe . moverDerecha ( ) héroe . saltarDerecha ( ) héroe . saltarDerecha ( ) hé…" at bounding box center [620, 226] width 230 height 252
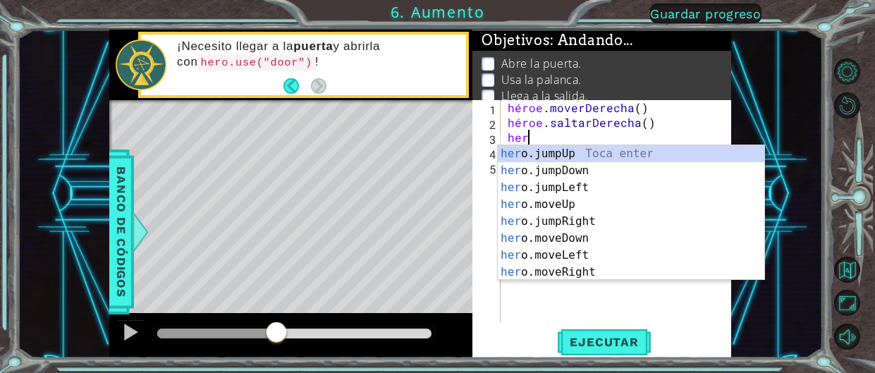
scroll to position [0, 0]
click at [590, 272] on div "él ro.jumpUp Toca entrar él ro.jumpDown Toca Enter él ro.jumpLeft Toca Enter él…" at bounding box center [631, 229] width 266 height 169
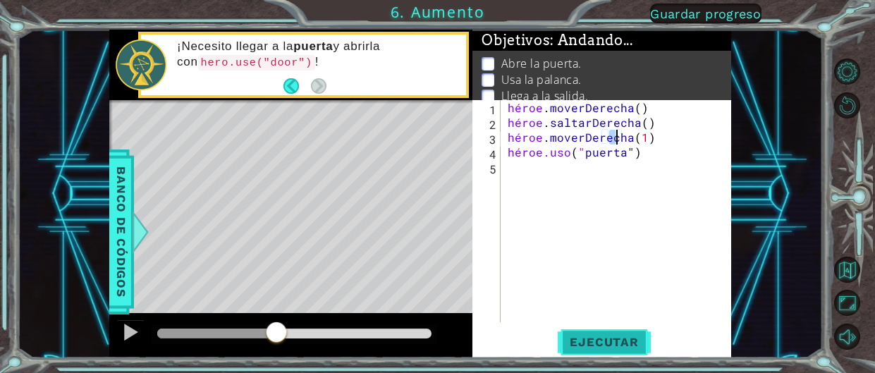
click at [594, 343] on font "Ejecutar" at bounding box center [604, 342] width 68 height 14
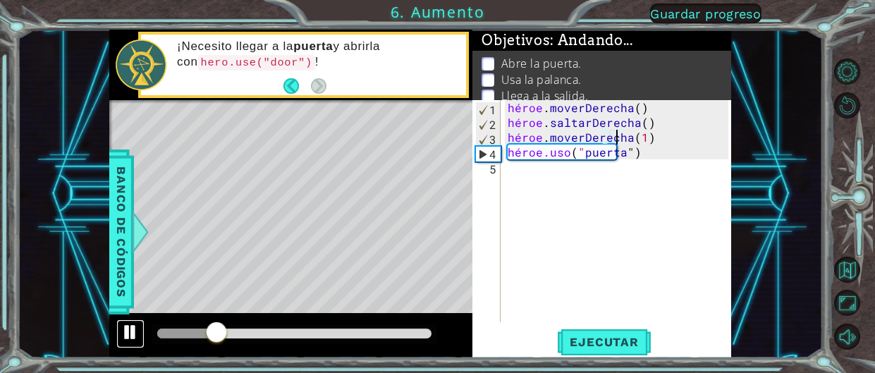
click at [134, 336] on div at bounding box center [130, 332] width 18 height 18
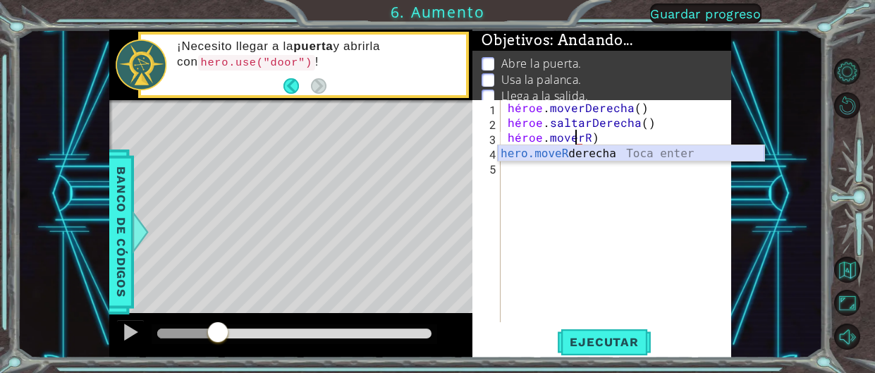
click at [591, 152] on div "hero.moveR derecha Toca enter" at bounding box center [631, 170] width 266 height 51
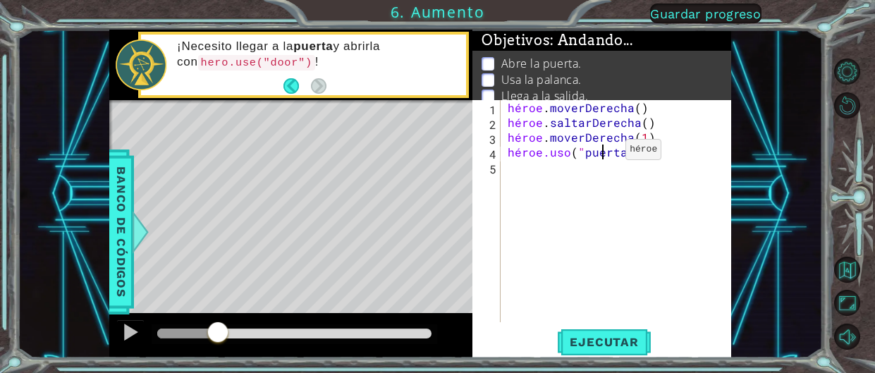
click at [601, 152] on div "héroe . moverDerecha ( ) héroe . saltarDerecha ( ) héroe . moverDerecha ( 1 ) h…" at bounding box center [620, 226] width 230 height 252
click at [653, 144] on div "héroe . moverDerecha ( ) héroe . saltarDerecha ( ) héroe . moverDerecha ( 1 ) h…" at bounding box center [620, 226] width 230 height 252
click at [648, 147] on div "héroe . moverDerecha ( ) héroe . saltarDerecha ( ) héroe . moverDerecha ( 1 ) h…" at bounding box center [620, 226] width 230 height 252
click at [643, 152] on div "héroe . moverDerecha ( ) héroe . saltarDerecha ( ) héroe . moverDerecha ( 1 ) h…" at bounding box center [620, 226] width 230 height 252
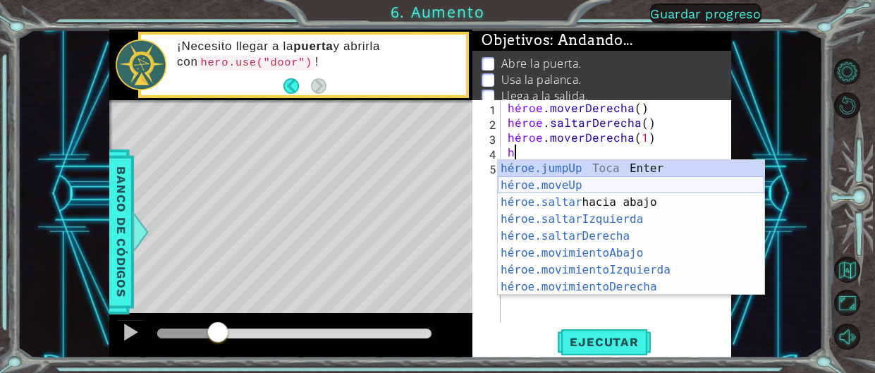
click at [558, 181] on div "héroe.jumpUp Toca Enter héroe.moveUp ​ Toca Enter héroe.saltar hacia abajo Toca…" at bounding box center [631, 244] width 266 height 169
type textarea "hero.moveUp(1)"
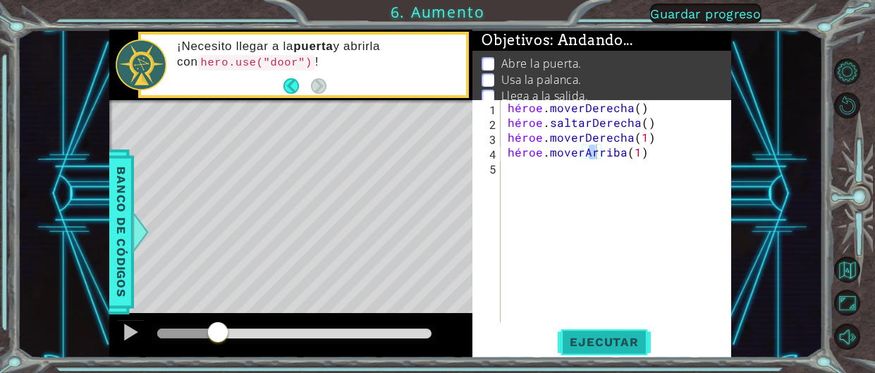
click at [589, 338] on font "Ejecutar" at bounding box center [604, 342] width 68 height 14
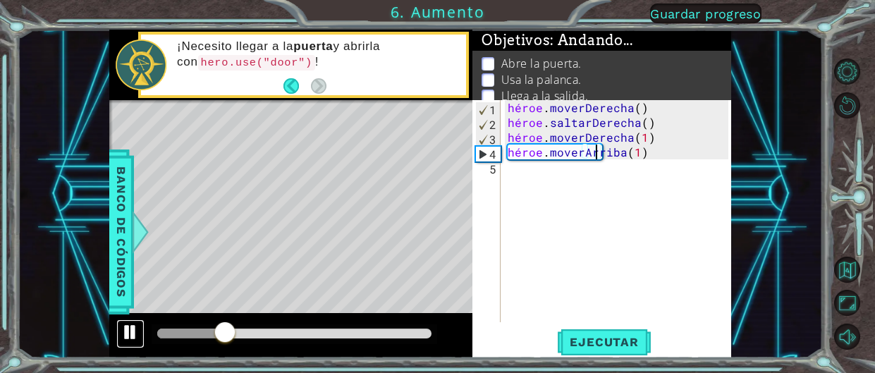
click at [122, 344] on button at bounding box center [130, 333] width 28 height 29
